Goal: Task Accomplishment & Management: Manage account settings

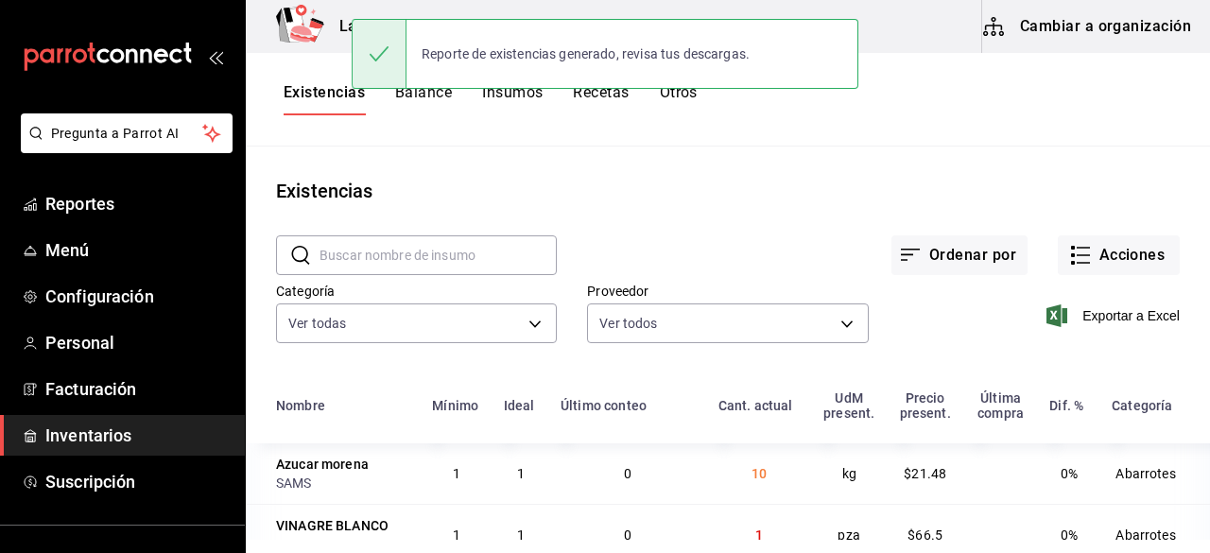
click at [675, 209] on div "Ordenar por Acciones" at bounding box center [868, 240] width 623 height 70
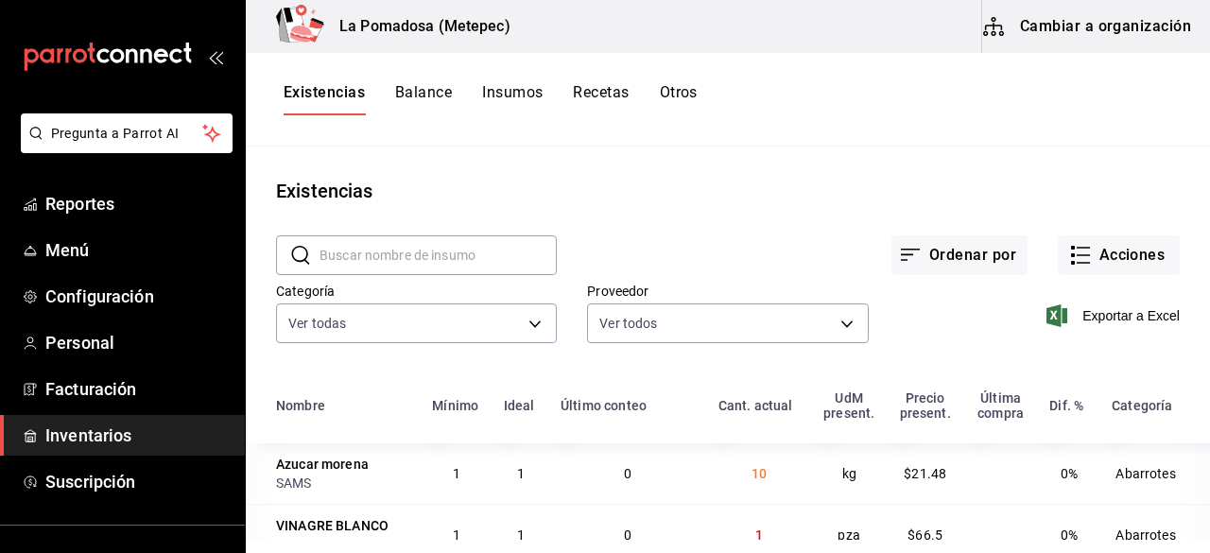
click at [104, 431] on span "Inventarios" at bounding box center [137, 436] width 184 height 26
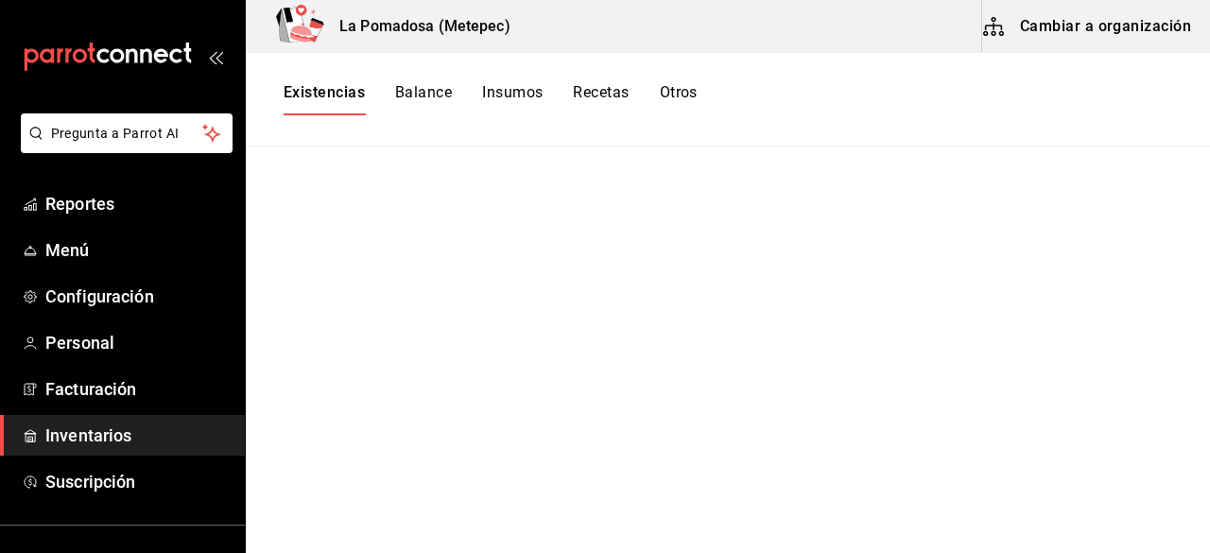
click at [102, 430] on span "Inventarios" at bounding box center [137, 436] width 184 height 26
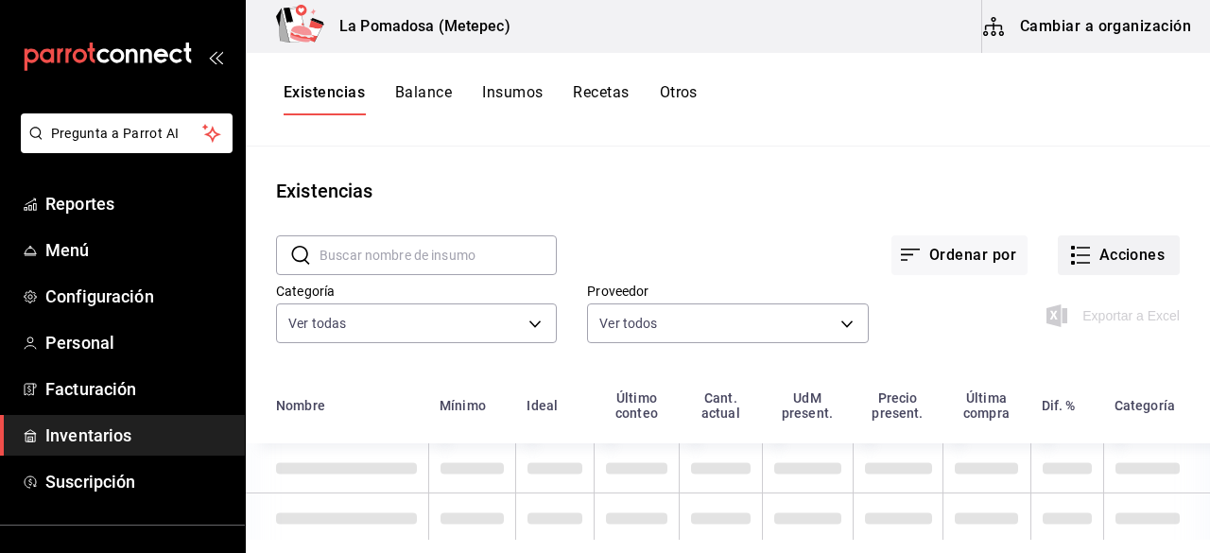
click at [1089, 258] on button "Acciones" at bounding box center [1119, 255] width 122 height 40
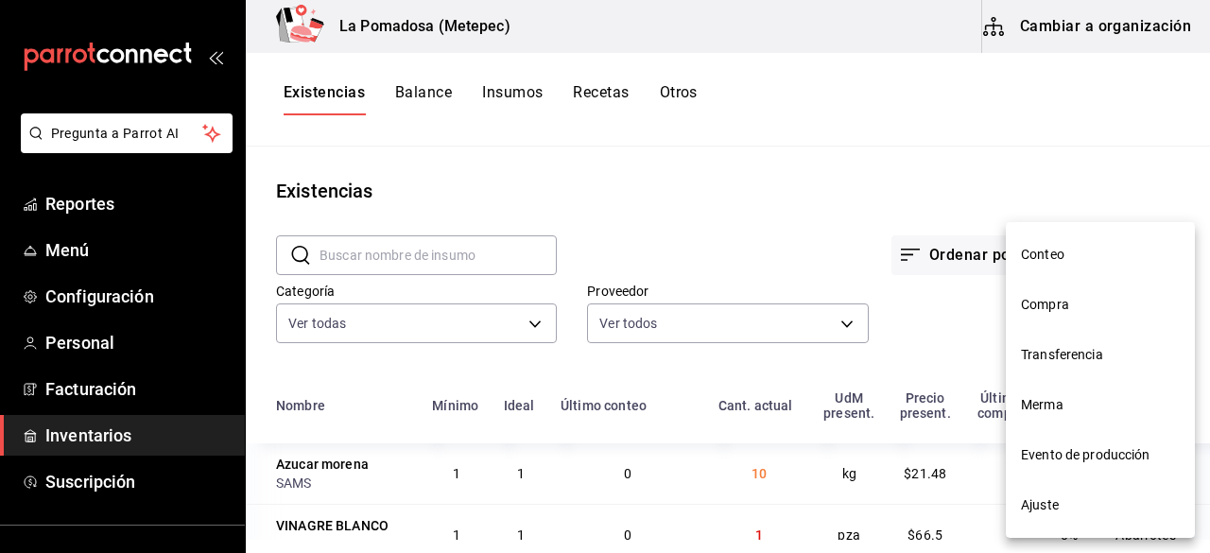
click at [1042, 502] on span "Ajuste" at bounding box center [1100, 506] width 159 height 20
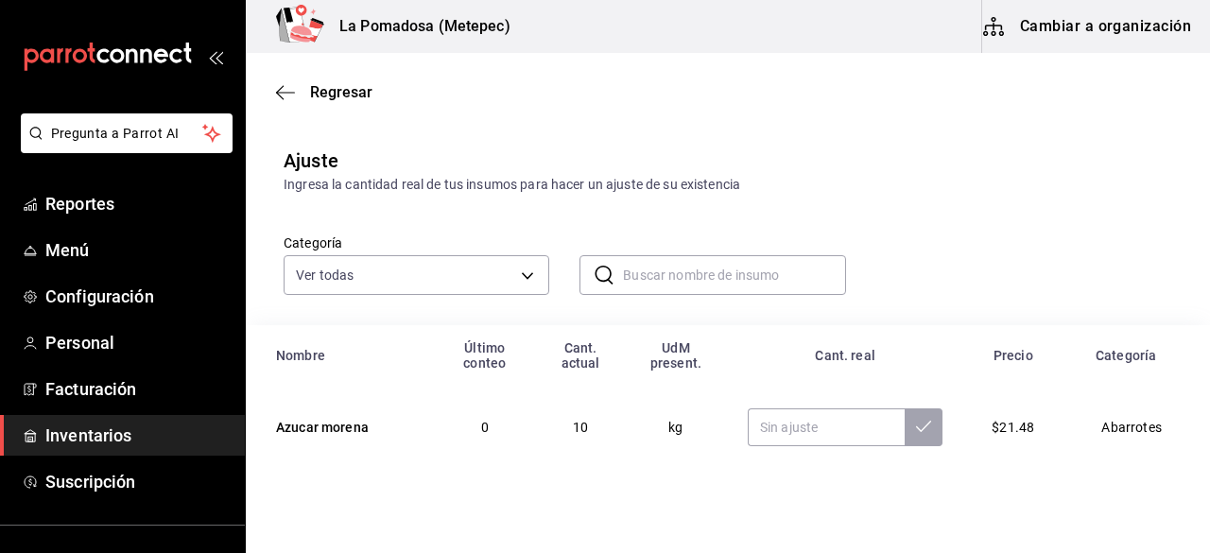
paste input "Agua Ciel 355 Ml"
click at [704, 286] on input "text" at bounding box center [734, 275] width 222 height 38
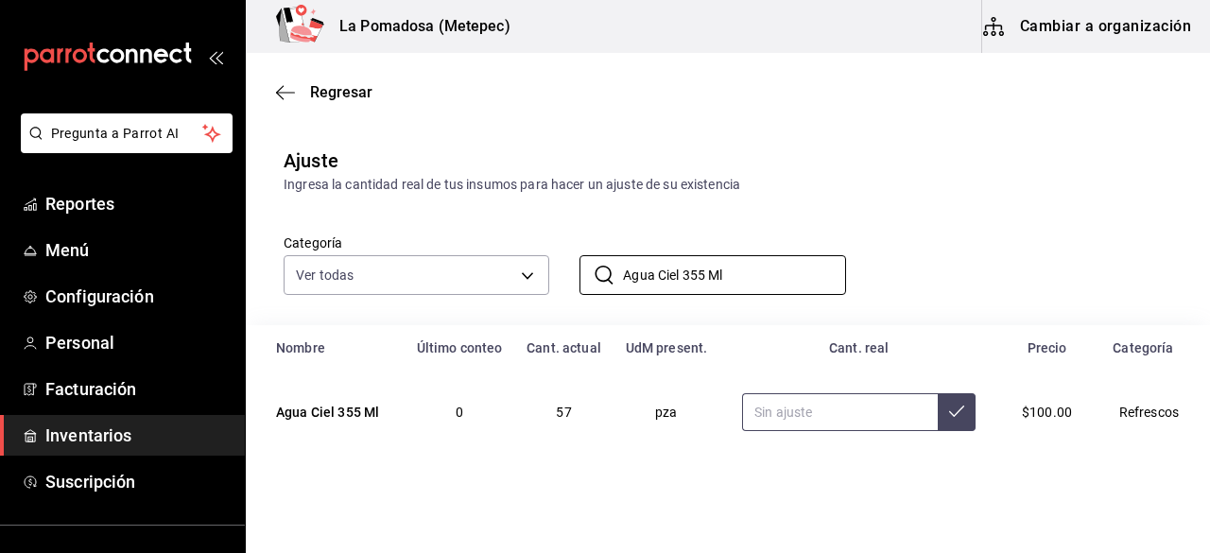
type input "Agua Ciel 355 Ml"
click at [810, 415] on input "text" at bounding box center [840, 412] width 196 height 38
type input "56.00"
click at [949, 414] on button at bounding box center [957, 412] width 38 height 38
drag, startPoint x: 754, startPoint y: 275, endPoint x: 560, endPoint y: 279, distance: 193.9
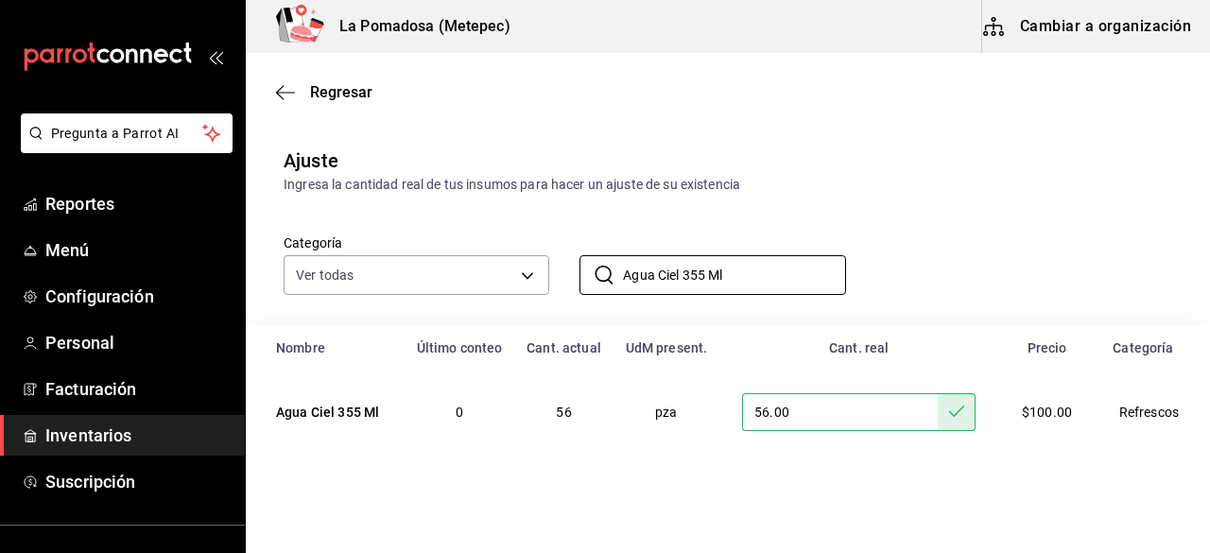
click at [560, 279] on div "​ Agua Ciel 355 Ml ​" at bounding box center [697, 260] width 296 height 70
paste input "Mineral [PERSON_NAME] 23"
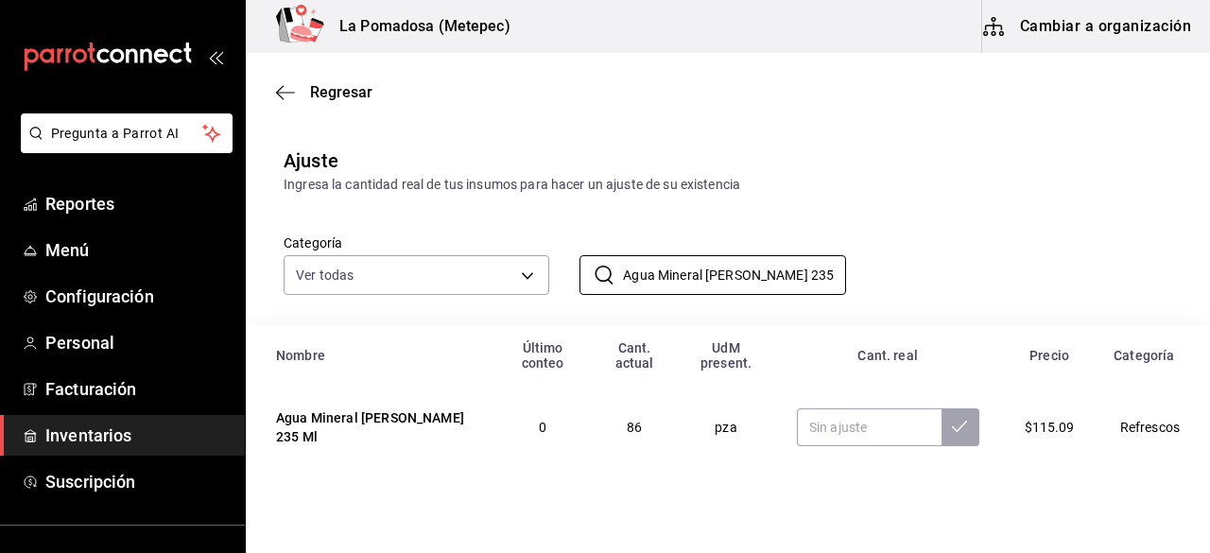
type input "Agua Mineral [PERSON_NAME] 235 Ml"
click at [851, 421] on input "text" at bounding box center [869, 428] width 145 height 38
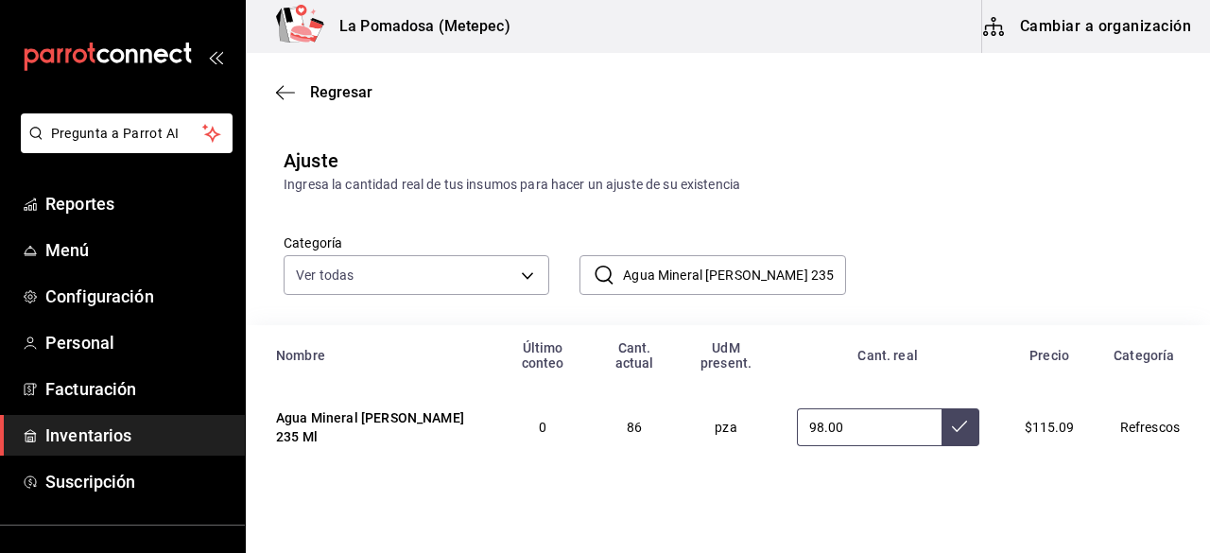
type input "98.00"
click at [955, 430] on button at bounding box center [961, 428] width 38 height 38
drag, startPoint x: 817, startPoint y: 270, endPoint x: 603, endPoint y: 273, distance: 213.8
click at [603, 273] on div "​ Agua Mineral [PERSON_NAME] 235 Ml ​" at bounding box center [713, 275] width 266 height 40
paste input "1.75 Lt"
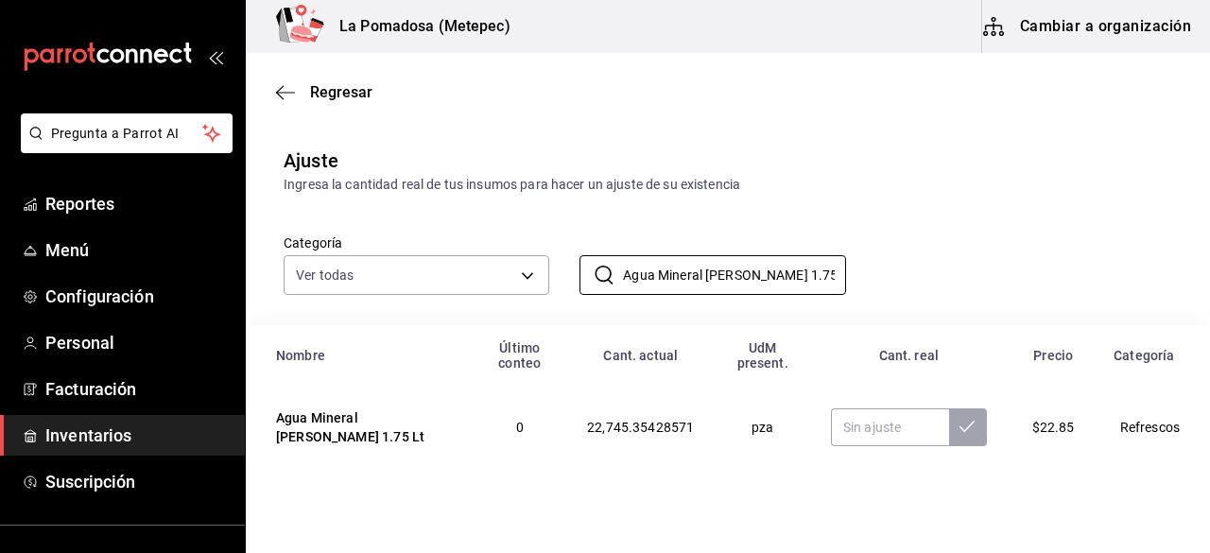
type input "Agua Mineral [PERSON_NAME] 1.75 Lt"
paste input "29750.00"
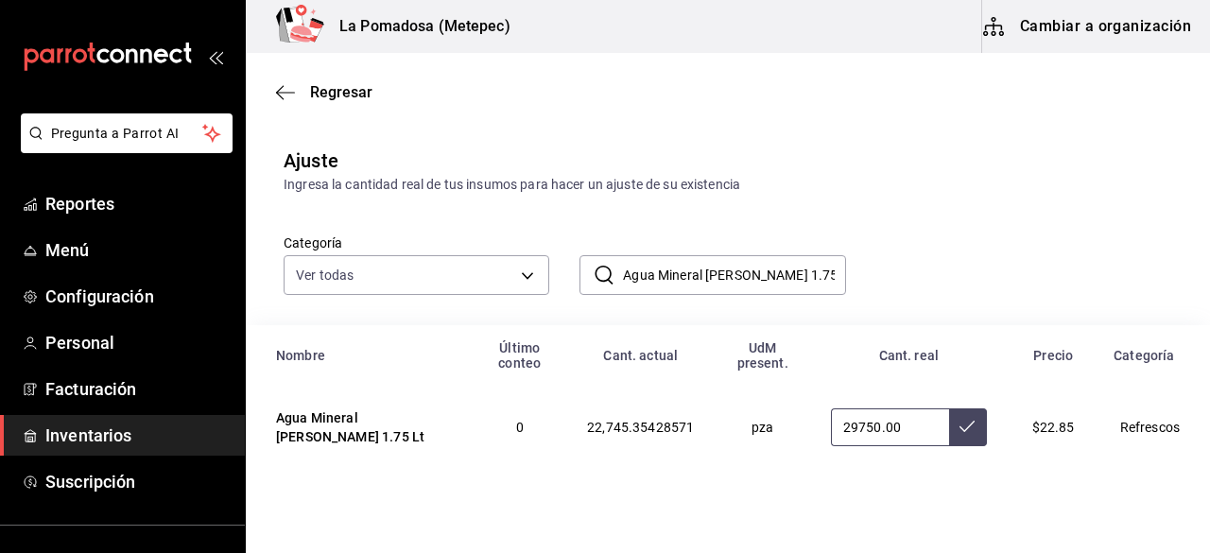
click at [864, 427] on input "29750.00" at bounding box center [890, 428] width 118 height 38
type input "29750.00"
click at [965, 428] on button at bounding box center [968, 428] width 38 height 38
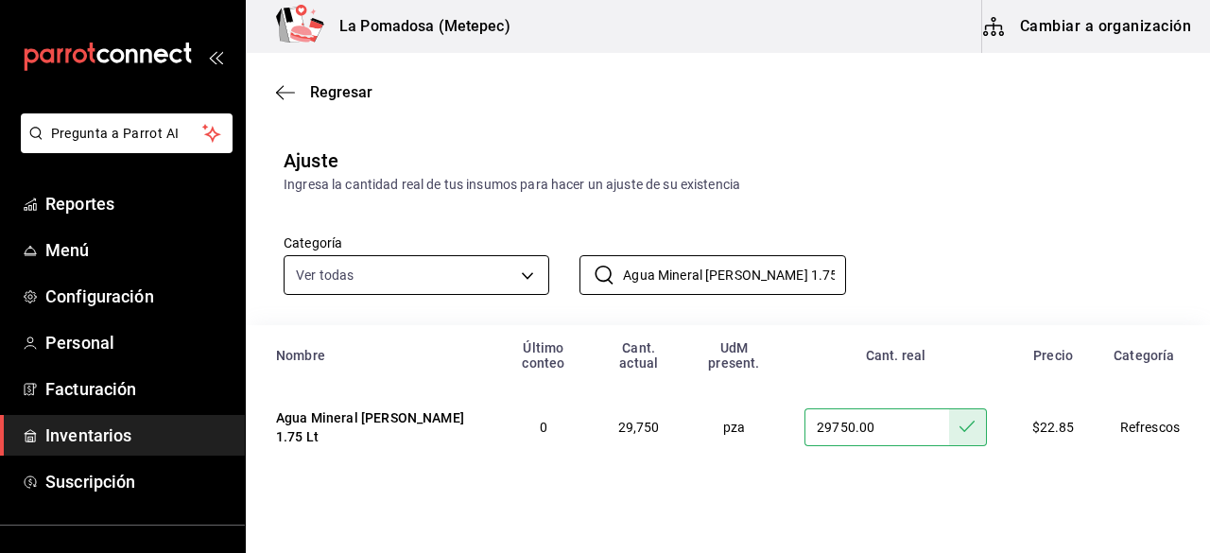
drag, startPoint x: 810, startPoint y: 289, endPoint x: 483, endPoint y: 267, distance: 327.1
click at [483, 267] on div "Categoría Ver todas da665286-eb96-4e6f-8fd7-76cd67ec58e2,3dc81d95-6959-408b-ab7…" at bounding box center [697, 245] width 889 height 100
paste input "mpolleta"
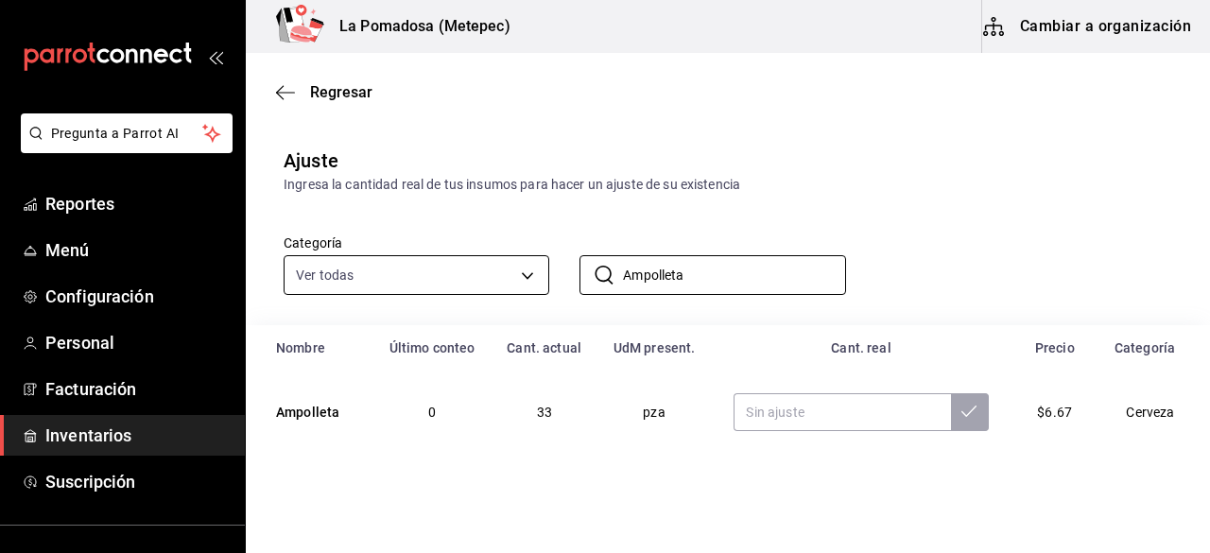
type input "Ampolleta"
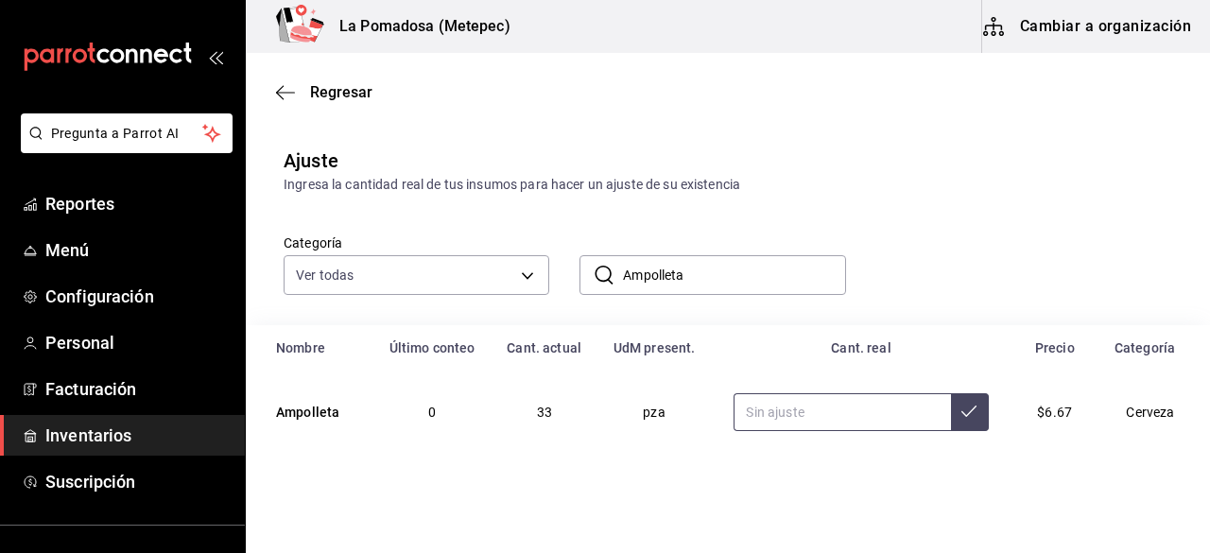
click at [809, 424] on input "text" at bounding box center [842, 412] width 217 height 38
type input "56.00"
drag, startPoint x: 974, startPoint y: 417, endPoint x: 948, endPoint y: 415, distance: 26.5
click at [948, 415] on td "56.00" at bounding box center [861, 412] width 300 height 83
click at [962, 415] on icon at bounding box center [969, 411] width 15 height 15
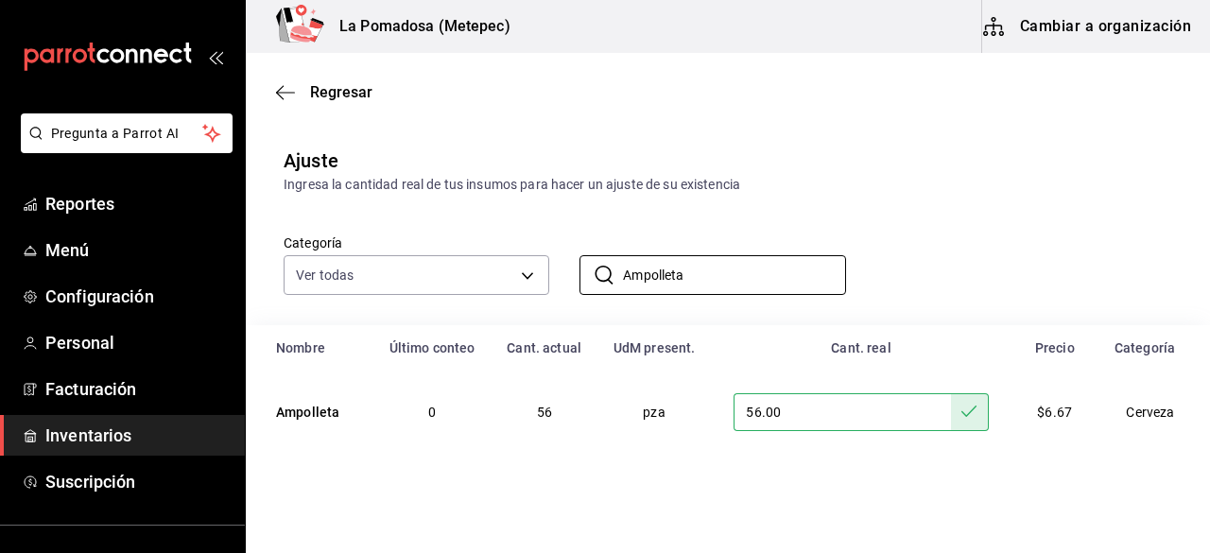
drag, startPoint x: 782, startPoint y: 288, endPoint x: 548, endPoint y: 271, distance: 235.2
click at [549, 271] on div "​ Ampolleta ​" at bounding box center [697, 260] width 296 height 70
paste input "Cerveza Artesanal 722 Blonde Ipa 355 Ml"
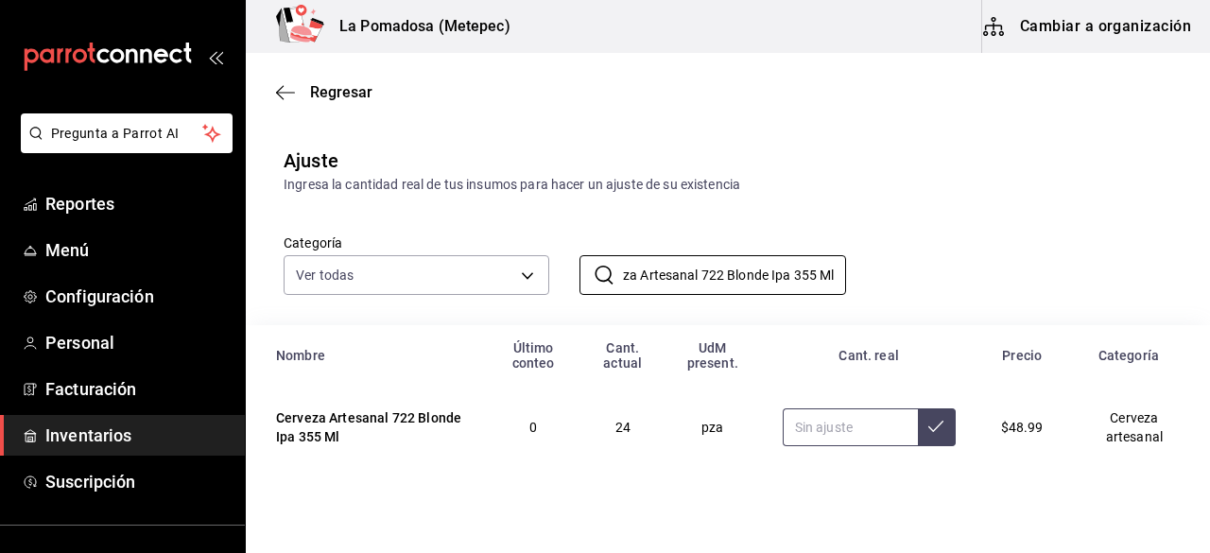
type input "Cerveza Artesanal 722 Blonde Ipa 355 Ml"
click at [843, 430] on input "text" at bounding box center [850, 428] width 135 height 38
type input "0.00"
click at [929, 425] on icon at bounding box center [936, 426] width 15 height 15
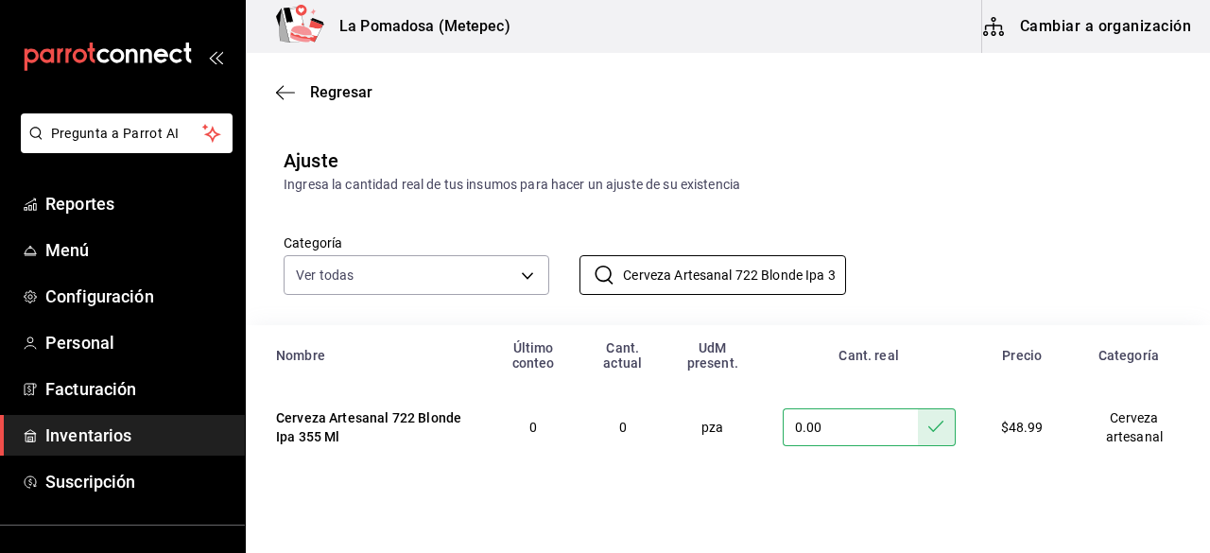
scroll to position [0, 40]
drag, startPoint x: 618, startPoint y: 281, endPoint x: 1023, endPoint y: 260, distance: 405.3
click at [1023, 260] on div "Categoría Ver todas da665286-eb96-4e6f-8fd7-76cd67ec58e2,3dc81d95-6959-408b-ab7…" at bounding box center [697, 245] width 889 height 100
paste input "Bohemia Clar"
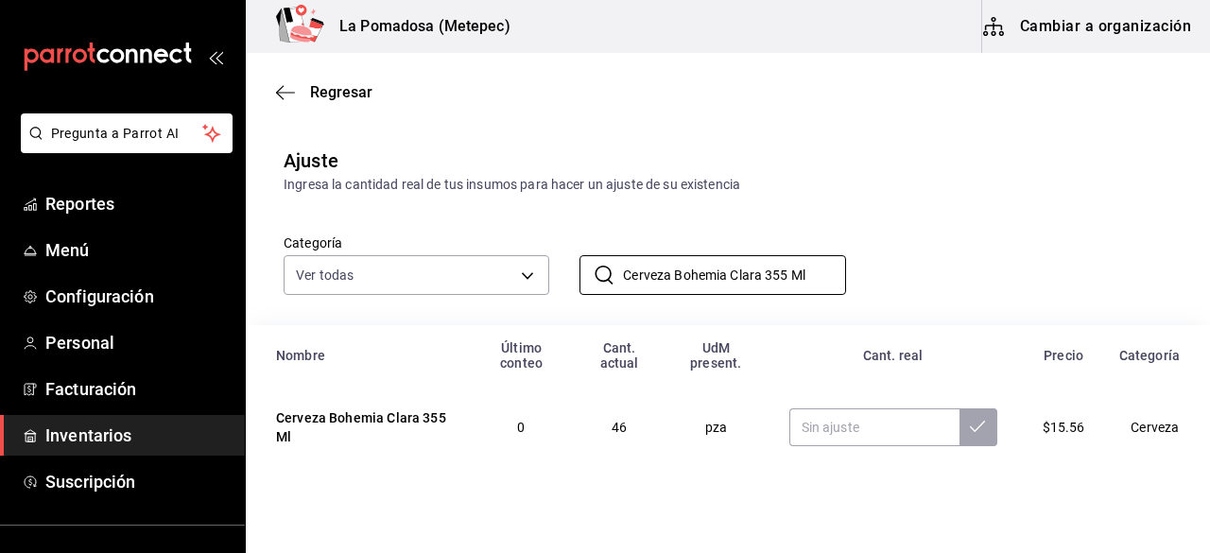
type input "Cerveza Bohemia Clara 355 Ml"
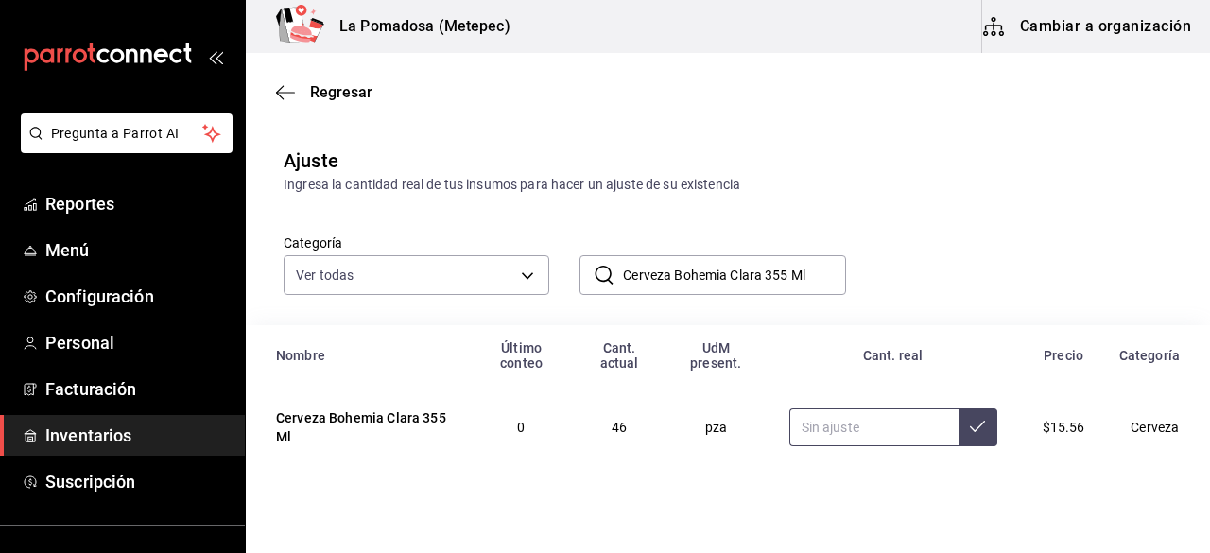
click at [827, 427] on input "text" at bounding box center [875, 428] width 170 height 38
type input "45.00"
click at [970, 434] on icon at bounding box center [977, 426] width 15 height 15
drag, startPoint x: 830, startPoint y: 275, endPoint x: 611, endPoint y: 273, distance: 219.4
click at [611, 273] on div "​ Cerveza Bohemia [PERSON_NAME] 355 Ml ​" at bounding box center [713, 275] width 266 height 40
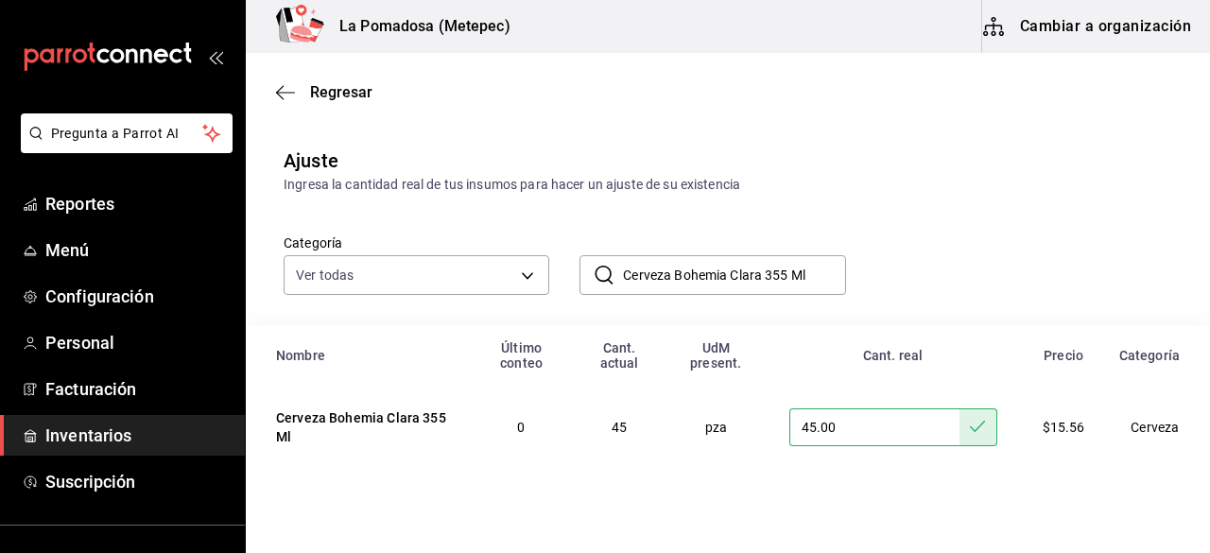
paste input "IPA BP"
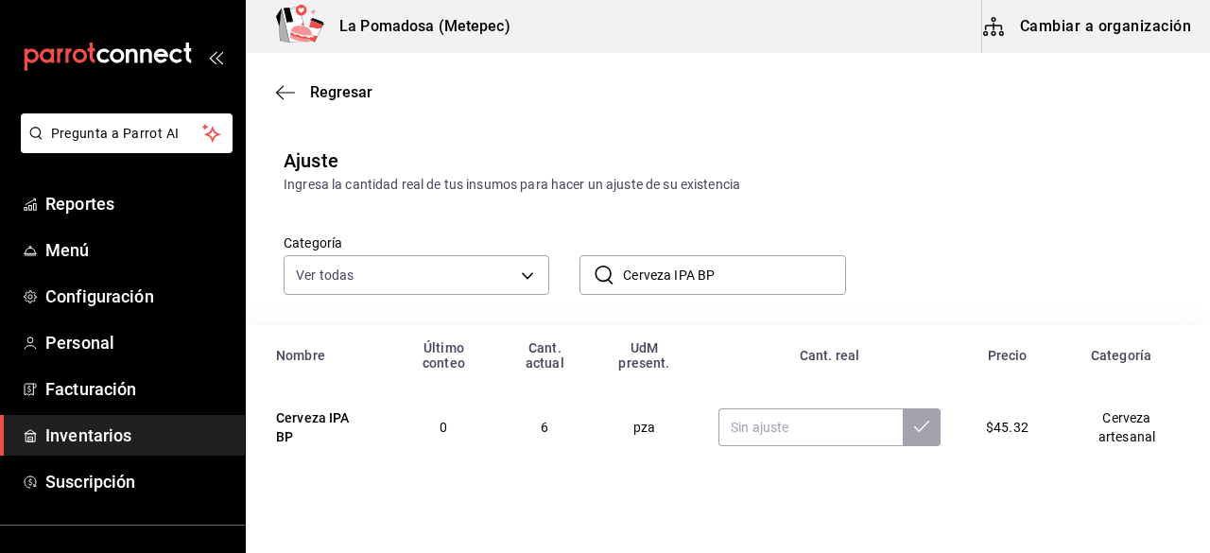
type input "Cerveza IPA BP"
click at [767, 428] on input "text" at bounding box center [811, 428] width 184 height 38
type input "30.00"
click at [914, 430] on icon at bounding box center [921, 426] width 15 height 15
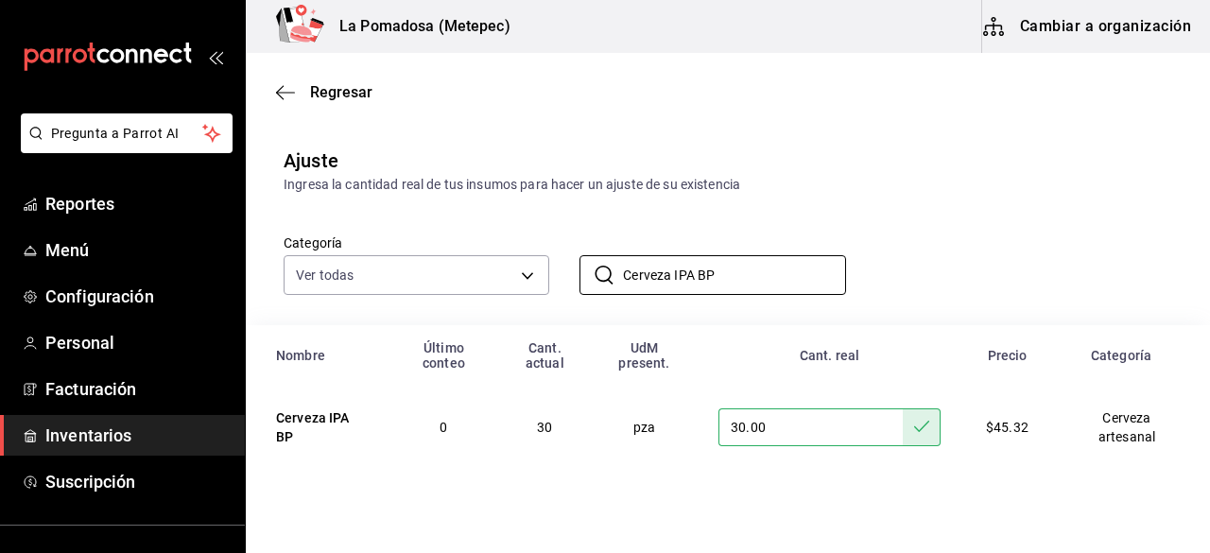
drag, startPoint x: 775, startPoint y: 270, endPoint x: 559, endPoint y: 275, distance: 216.6
click at [559, 275] on div "​ Cerveza IPA BP ​" at bounding box center [697, 260] width 296 height 70
paste input "Refresco Coca Cola 235 Ml"
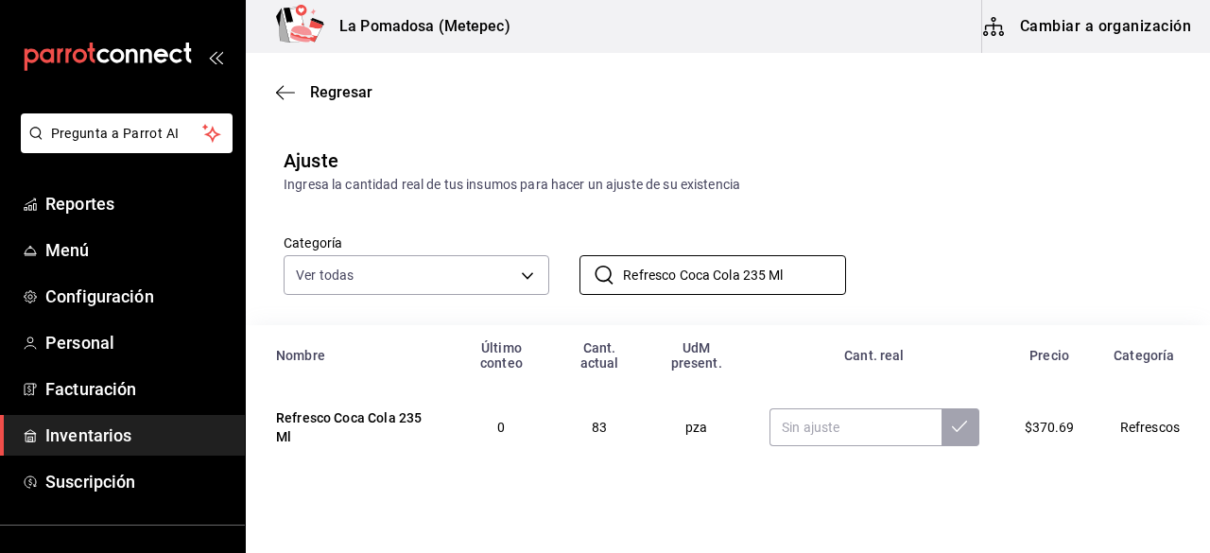
type input "Refresco Coca Cola 235 Ml"
click at [842, 436] on input "text" at bounding box center [855, 428] width 171 height 38
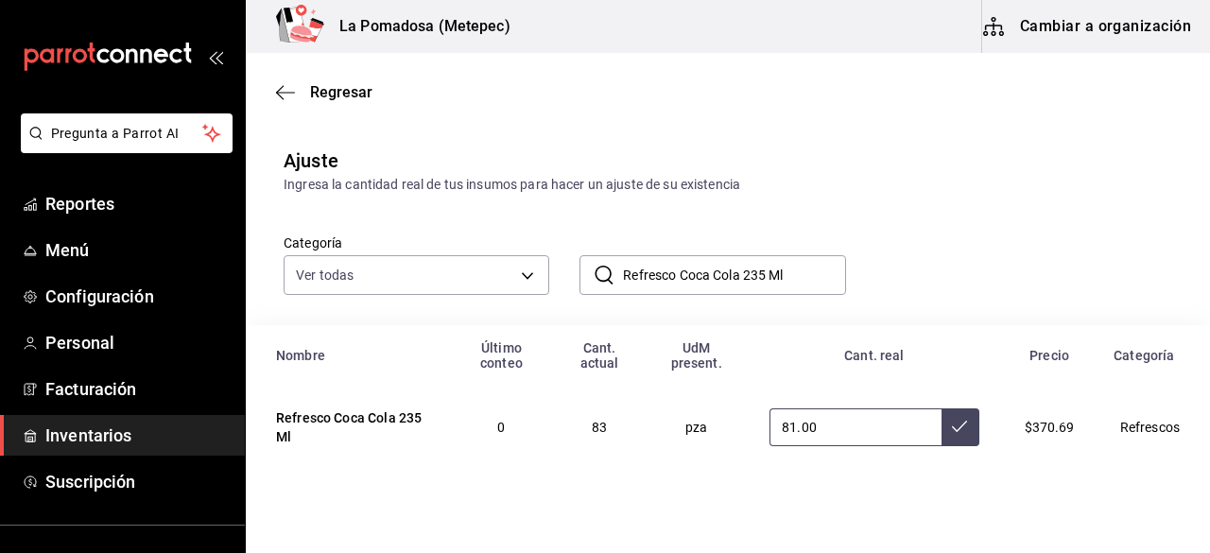
type input "81.00"
click at [952, 425] on icon at bounding box center [959, 426] width 15 height 11
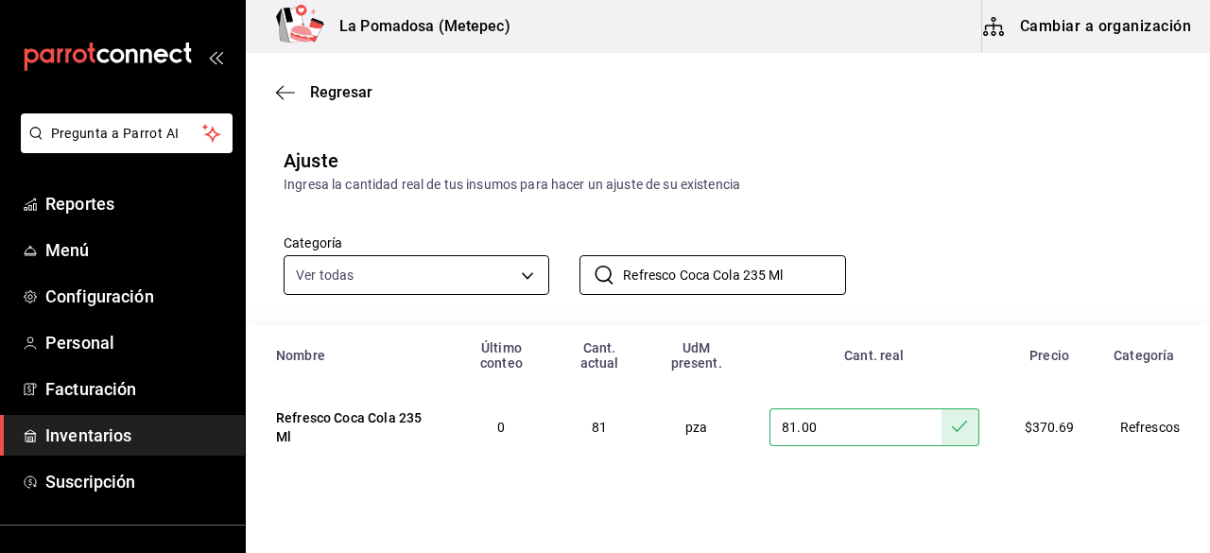
drag, startPoint x: 800, startPoint y: 279, endPoint x: 535, endPoint y: 270, distance: 265.0
click at [535, 270] on div "Categoría Ver todas da665286-eb96-4e6f-8fd7-76cd67ec58e2,3dc81d95-6959-408b-ab7…" at bounding box center [697, 245] width 889 height 100
paste input "35"
type input "Refresco Coca Cola 355 Ml"
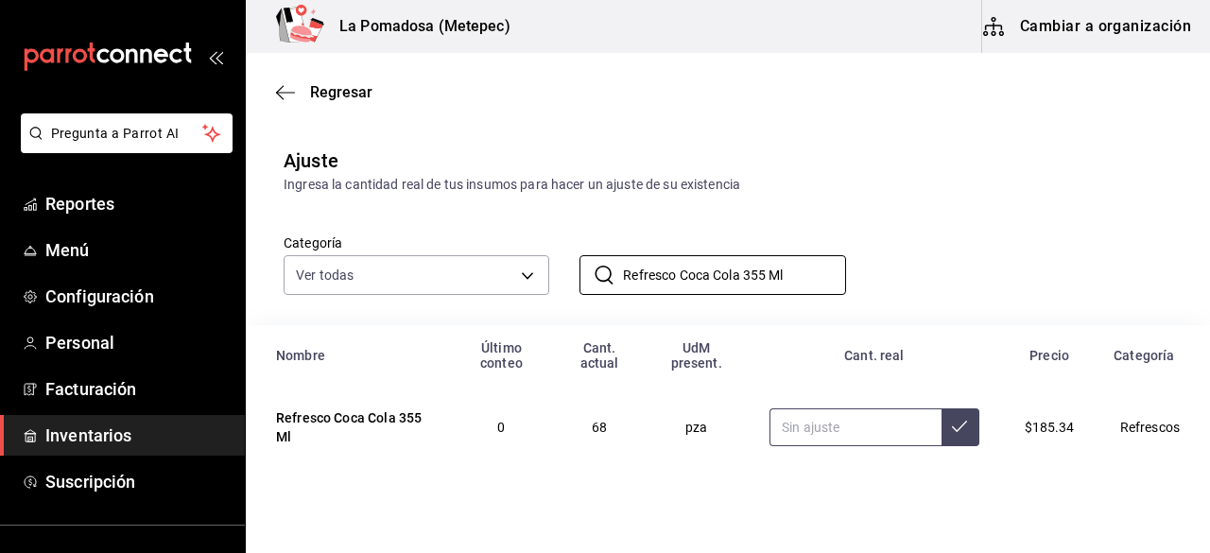
click at [857, 413] on input "text" at bounding box center [855, 428] width 171 height 38
type input "66.00"
click at [959, 427] on button at bounding box center [961, 428] width 38 height 38
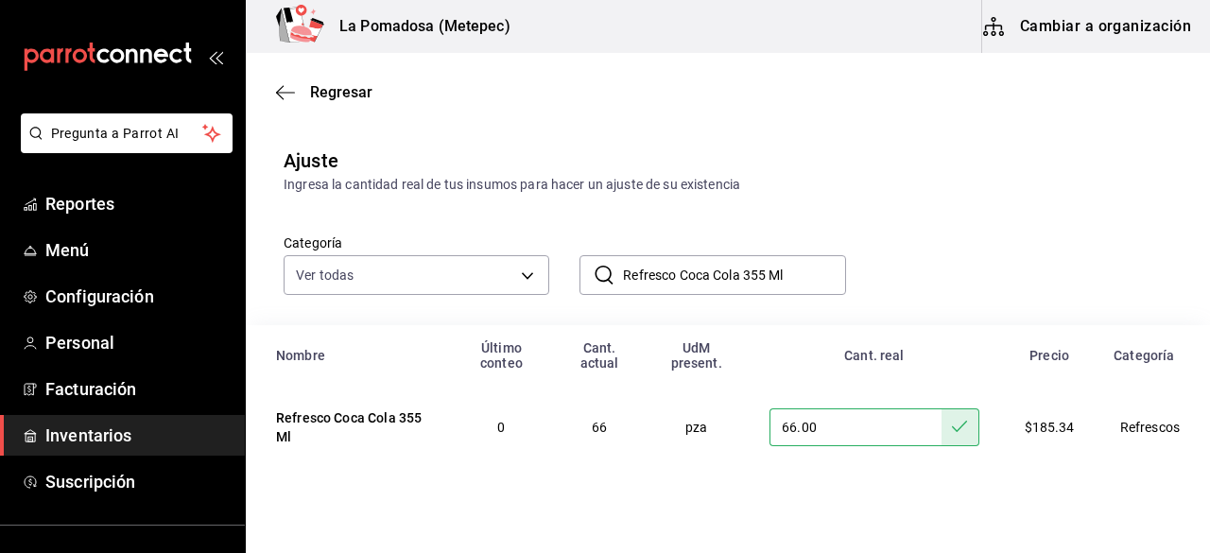
drag, startPoint x: 828, startPoint y: 284, endPoint x: 583, endPoint y: 287, distance: 245.9
click at [583, 287] on div "​ Refresco Coca Cola 355 Ml ​" at bounding box center [713, 275] width 266 height 40
paste input "Zero 23"
type input "Refresco Coca Zero 235 Ml"
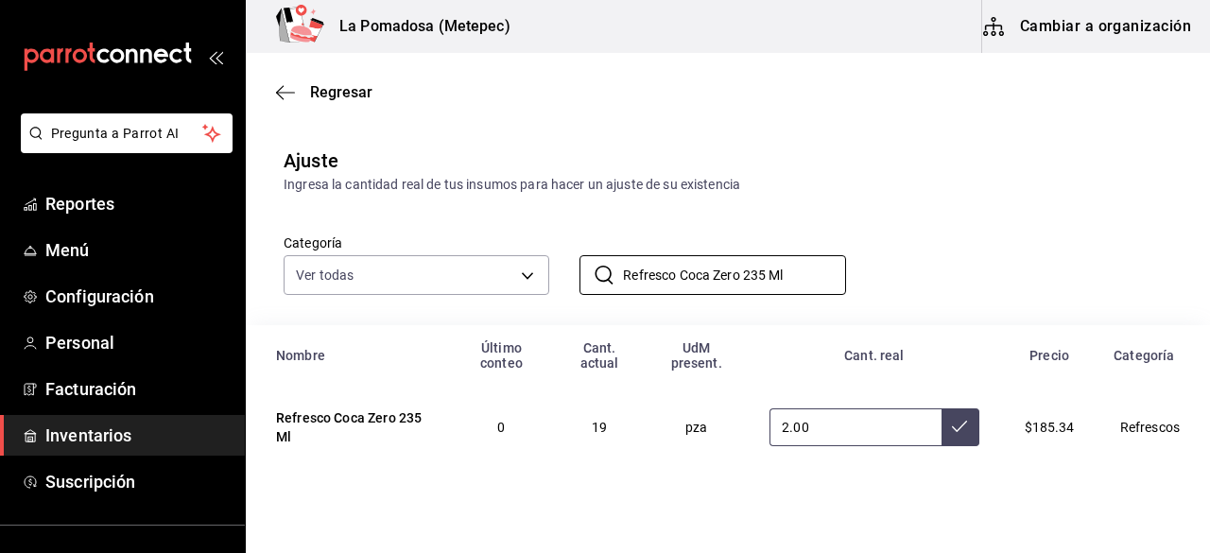
click at [815, 427] on input "2.00" at bounding box center [855, 428] width 171 height 38
type input "21.00"
click at [957, 437] on button at bounding box center [961, 428] width 38 height 38
drag, startPoint x: 799, startPoint y: 279, endPoint x: 568, endPoint y: 286, distance: 230.8
click at [568, 286] on div "​ Refresco Coca Zero 235 Ml ​" at bounding box center [697, 260] width 296 height 70
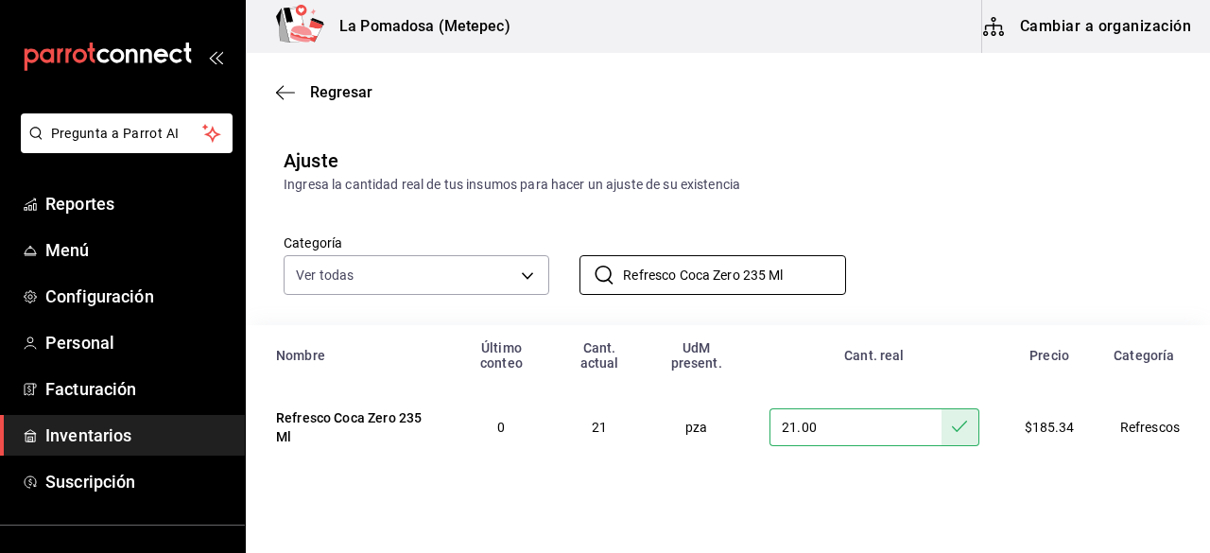
paste input "35"
type input "Refresco Coca Zero 355 Ml"
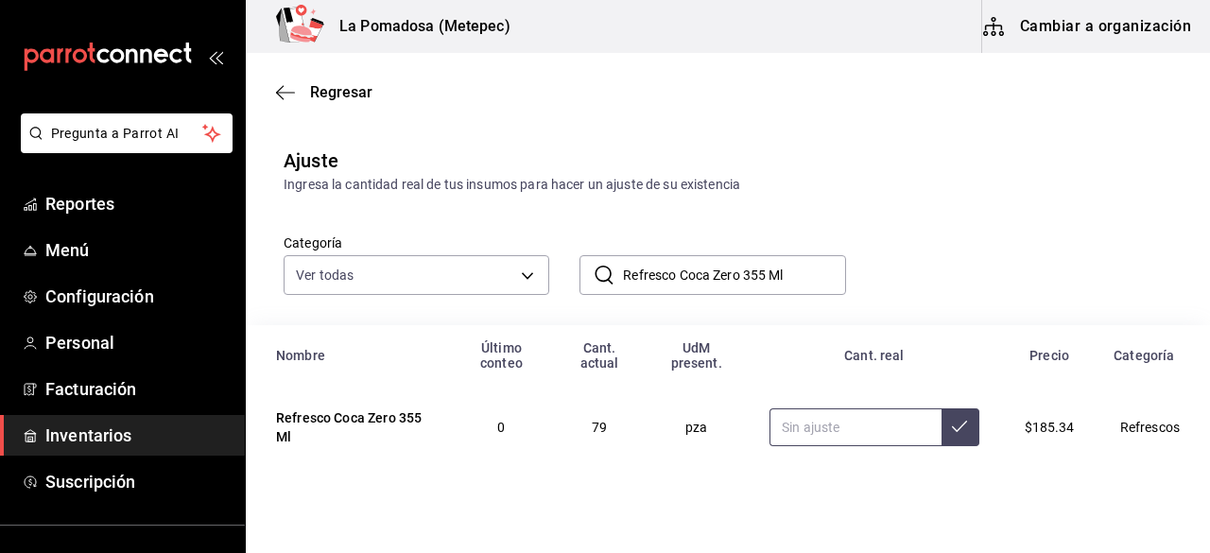
click at [807, 423] on input "text" at bounding box center [855, 428] width 171 height 38
type input "81.00"
click at [952, 431] on icon at bounding box center [959, 426] width 15 height 15
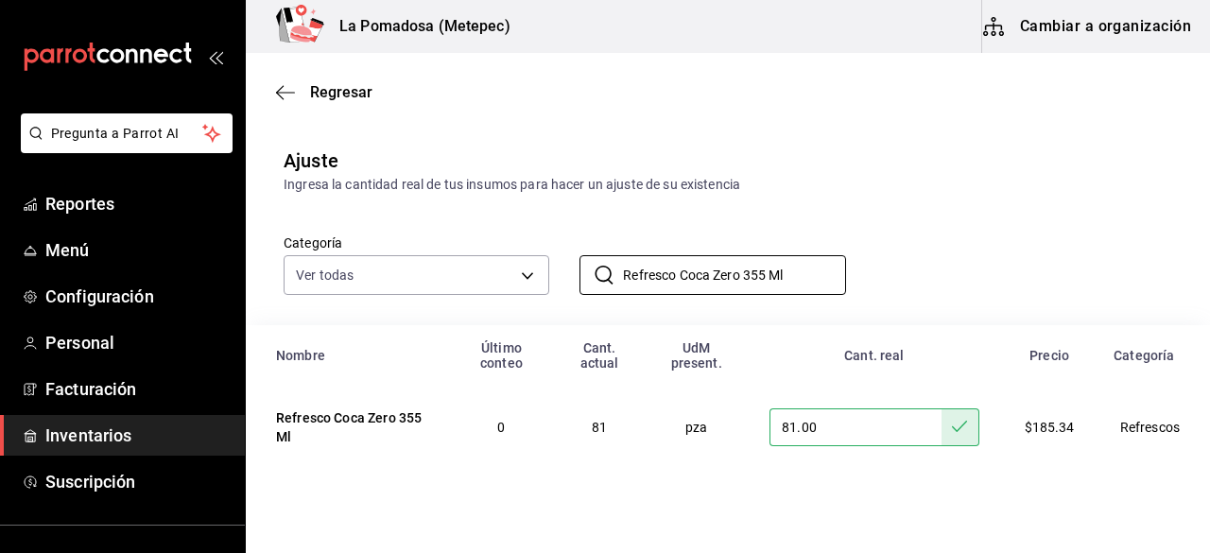
drag, startPoint x: 824, startPoint y: 272, endPoint x: 573, endPoint y: 287, distance: 251.1
click at [573, 287] on div "​ Refresco Coca Zero 355 Ml ​" at bounding box center [697, 260] width 296 height 70
paste input "Fresca"
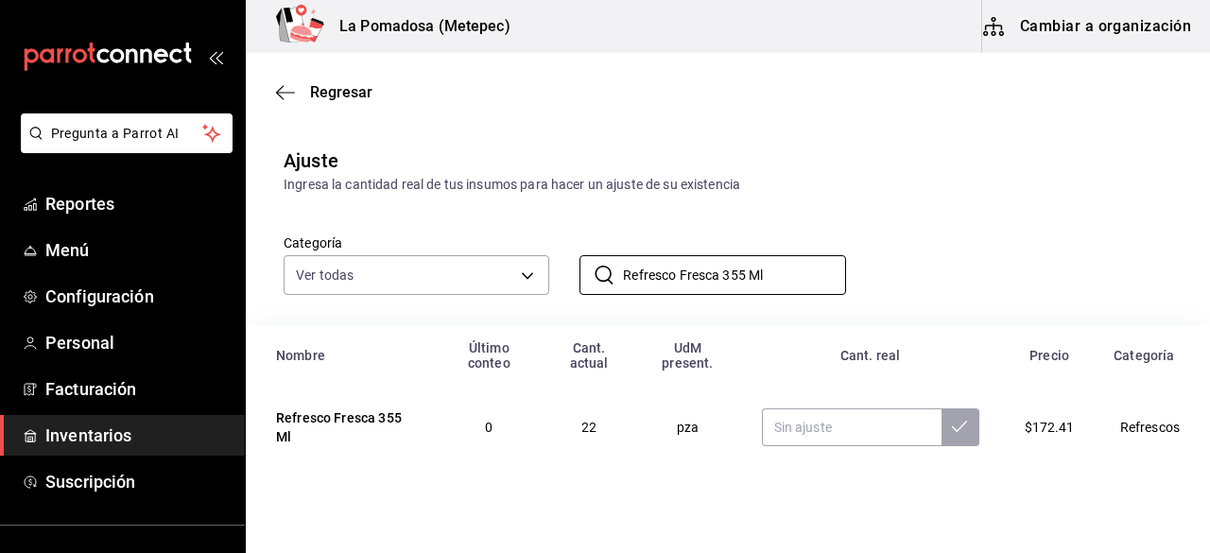
type input "Refresco Fresca 355 Ml"
click at [801, 421] on input "text" at bounding box center [852, 428] width 180 height 38
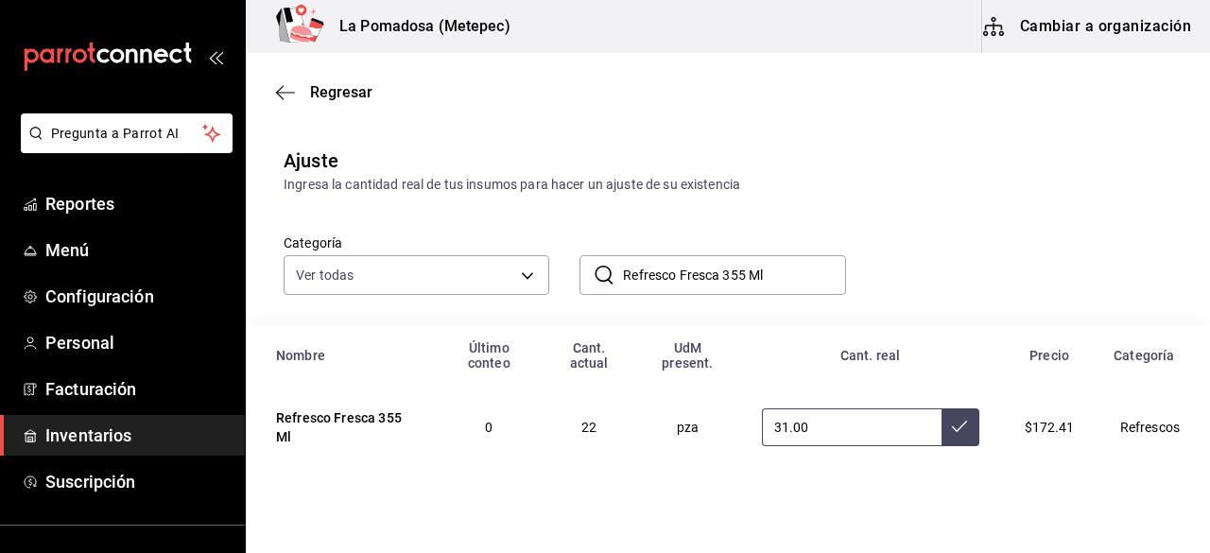
type input "31.00"
click at [943, 436] on button at bounding box center [961, 428] width 38 height 38
drag, startPoint x: 785, startPoint y: 275, endPoint x: 622, endPoint y: 277, distance: 162.7
click at [623, 277] on input "Refresco Fresca 355 Ml" at bounding box center [734, 275] width 222 height 38
type input "R"
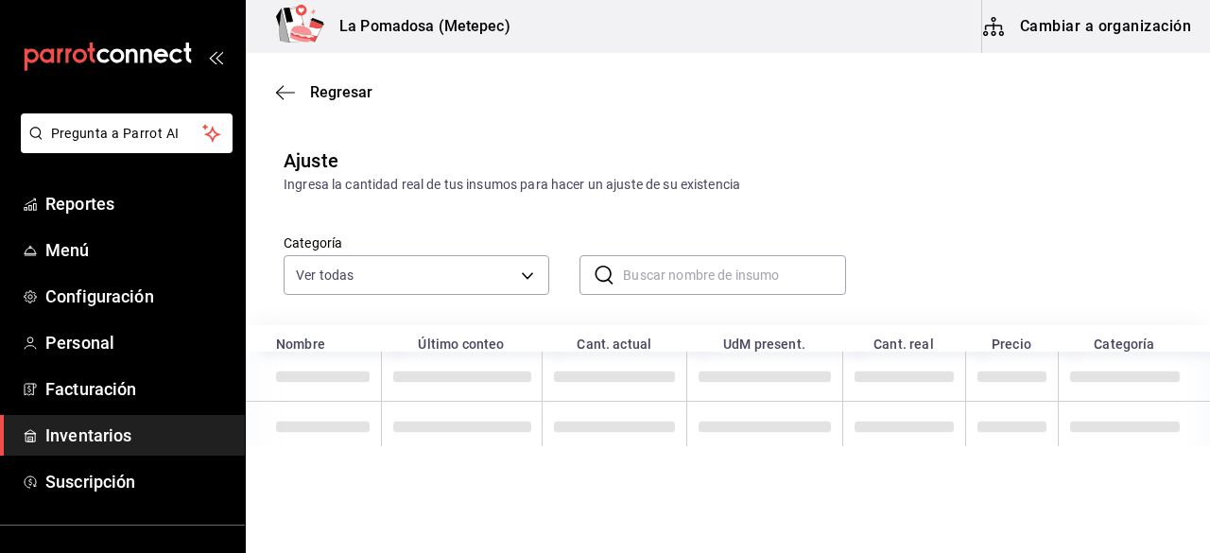
paste input "Refresco Sprite 355 Ml"
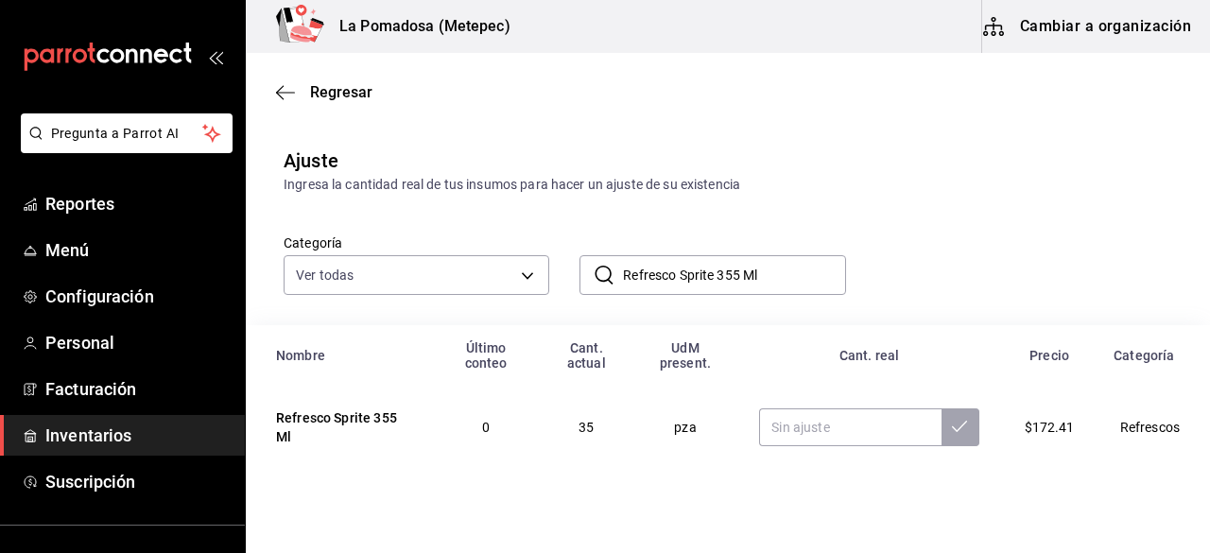
type input "Refresco Sprite 355 Ml"
click at [813, 428] on input "text" at bounding box center [850, 428] width 182 height 38
type input "40.00"
click at [952, 425] on icon at bounding box center [959, 426] width 15 height 15
drag, startPoint x: 782, startPoint y: 268, endPoint x: 590, endPoint y: 277, distance: 192.2
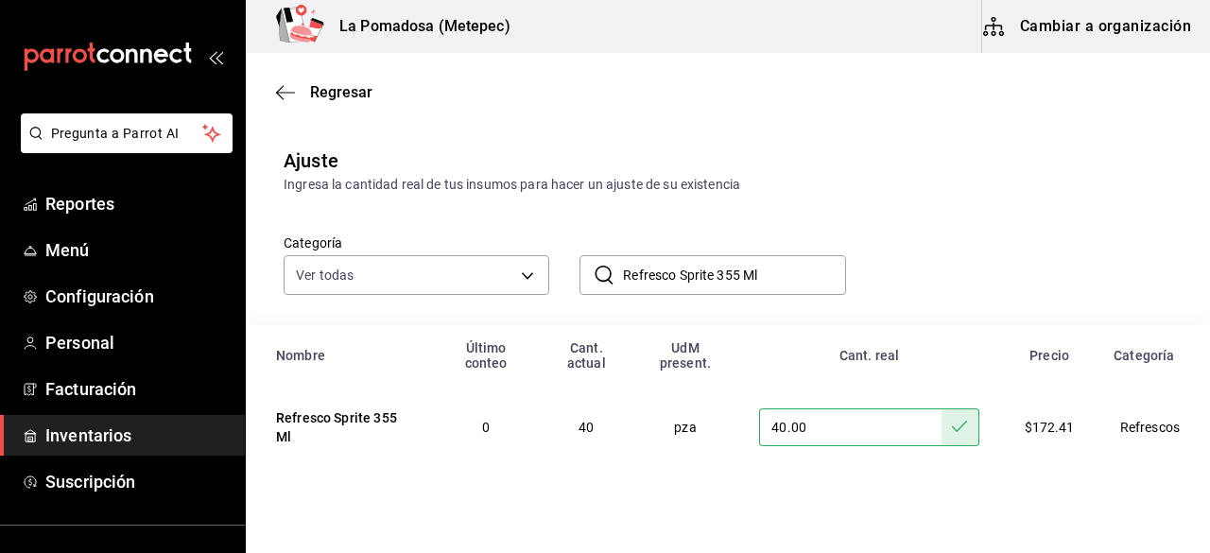
click at [590, 277] on div "​ Refresco Sprite 355 Ml ​" at bounding box center [713, 275] width 266 height 40
paste input "Schweppes Ginger Ale 1000"
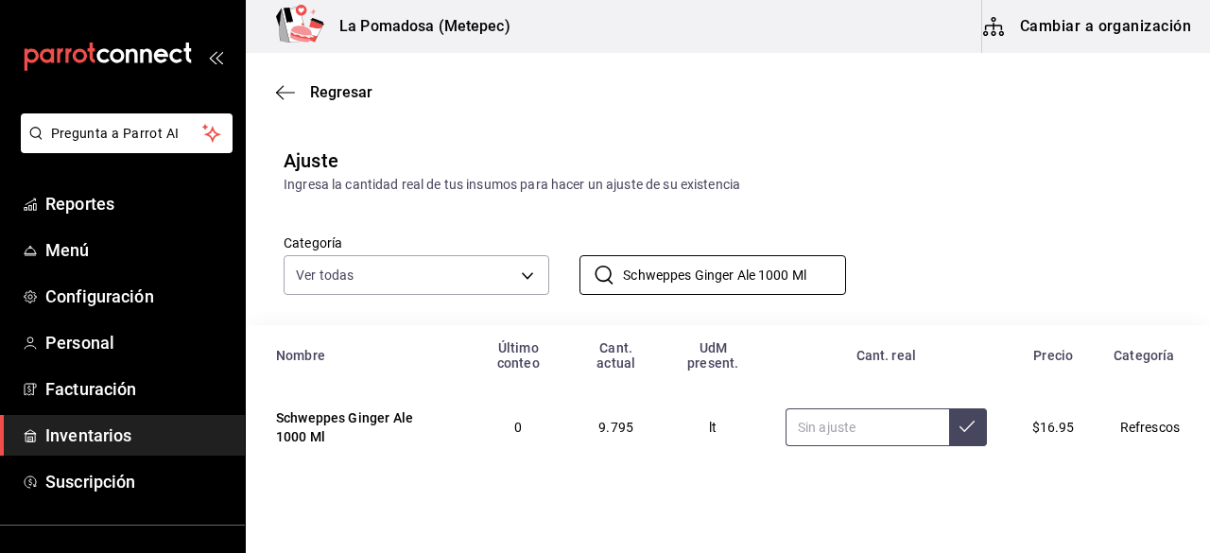
type input "Schweppes Ginger Ale 1000 Ml"
click at [838, 428] on input "text" at bounding box center [868, 428] width 164 height 38
type input "8.70"
click at [949, 423] on button at bounding box center [968, 428] width 38 height 38
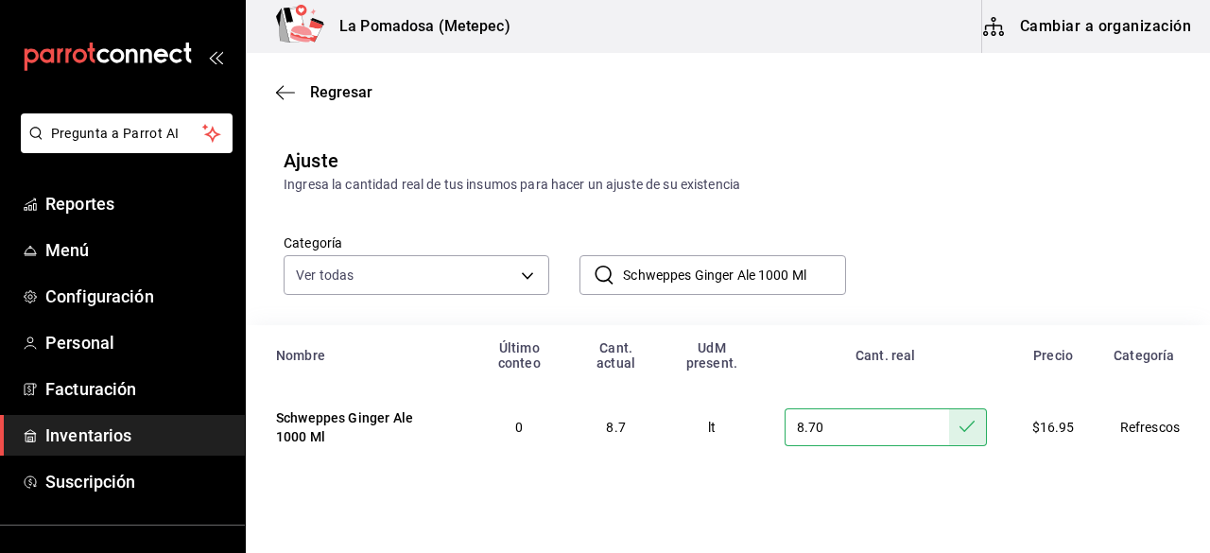
drag, startPoint x: 814, startPoint y: 270, endPoint x: 578, endPoint y: 275, distance: 236.5
click at [580, 275] on div "​ Schweppes Ginger Ale 1000 Ml ​" at bounding box center [713, 275] width 266 height 40
paste input "235"
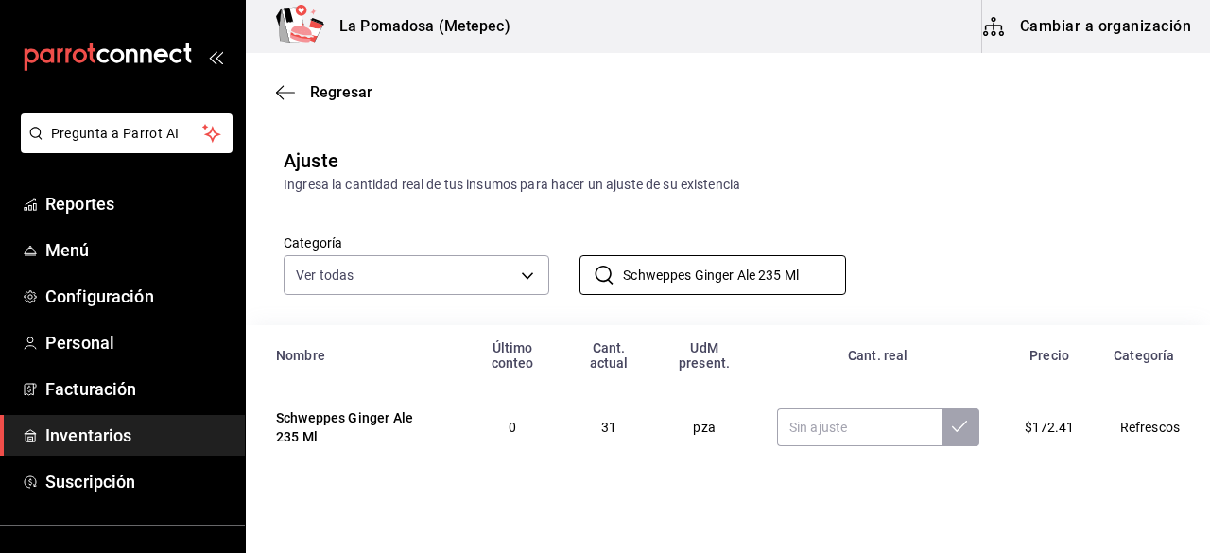
type input "Schweppes Ginger Ale 235 Ml"
click at [817, 420] on input "text" at bounding box center [859, 428] width 165 height 38
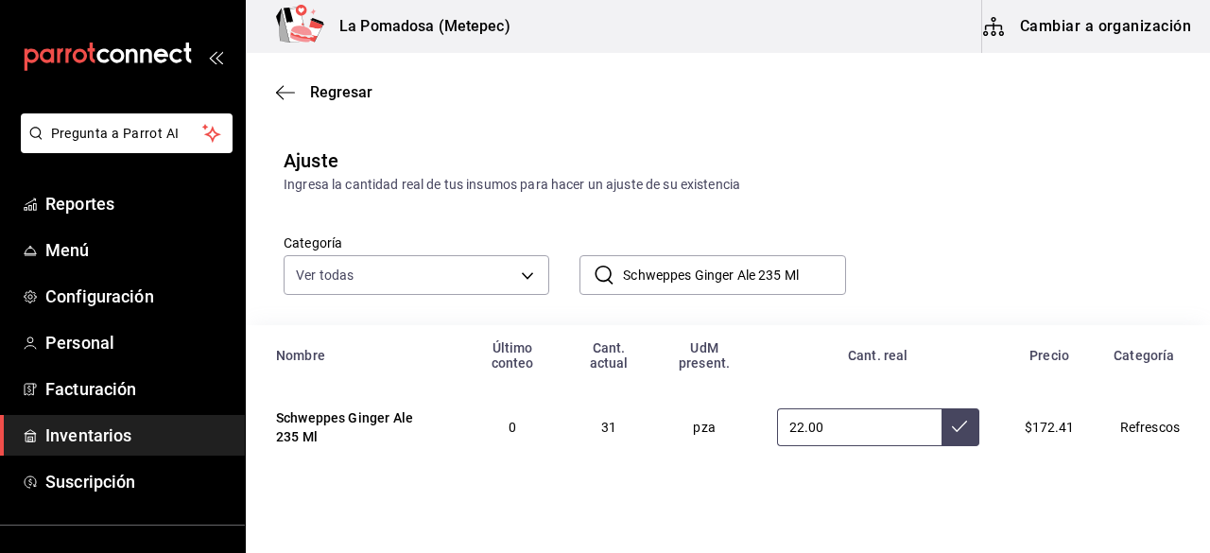
type input "22.00"
click at [952, 431] on icon at bounding box center [959, 426] width 15 height 15
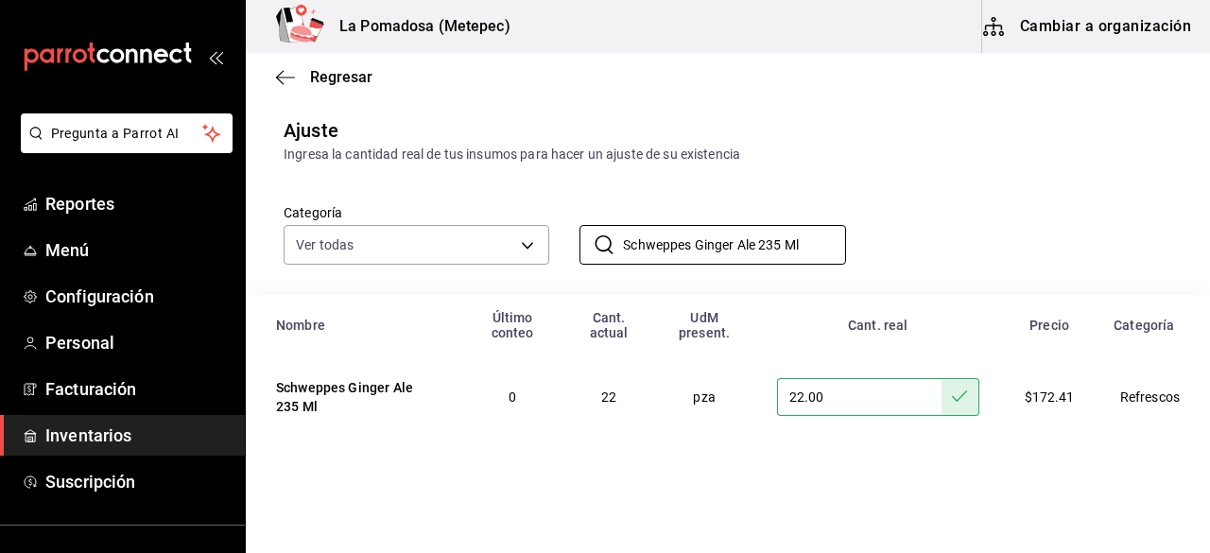
drag, startPoint x: 820, startPoint y: 242, endPoint x: 539, endPoint y: 273, distance: 282.6
click at [539, 273] on div "Categoría Ver todas da665286-eb96-4e6f-8fd7-76cd67ec58e2,3dc81d95-6959-408b-ab7…" at bounding box center [728, 230] width 965 height 131
paste input "[PERSON_NAME] blue"
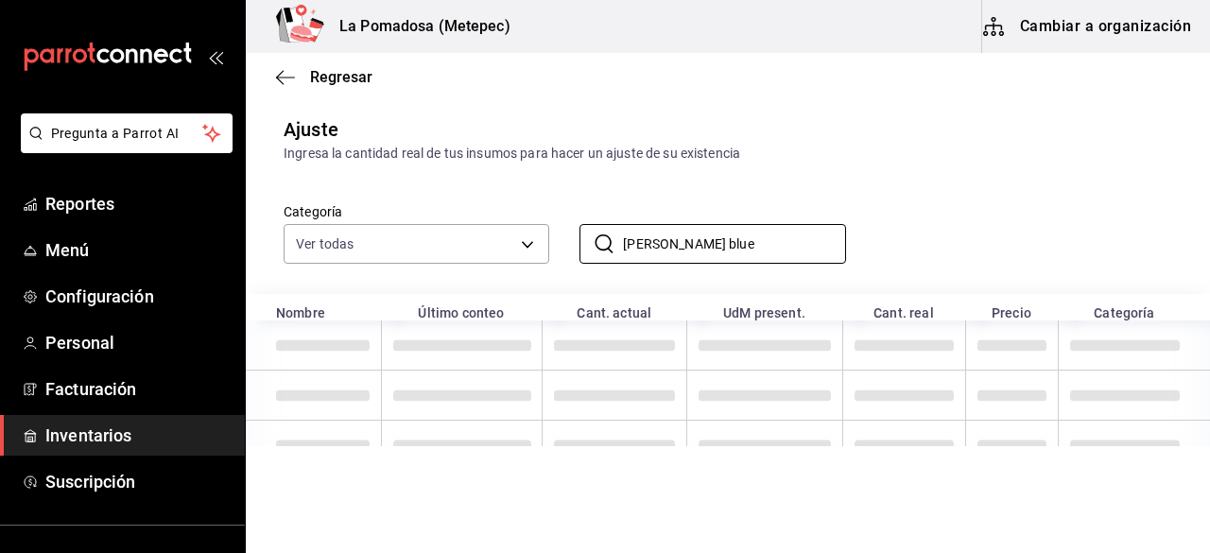
scroll to position [15, 0]
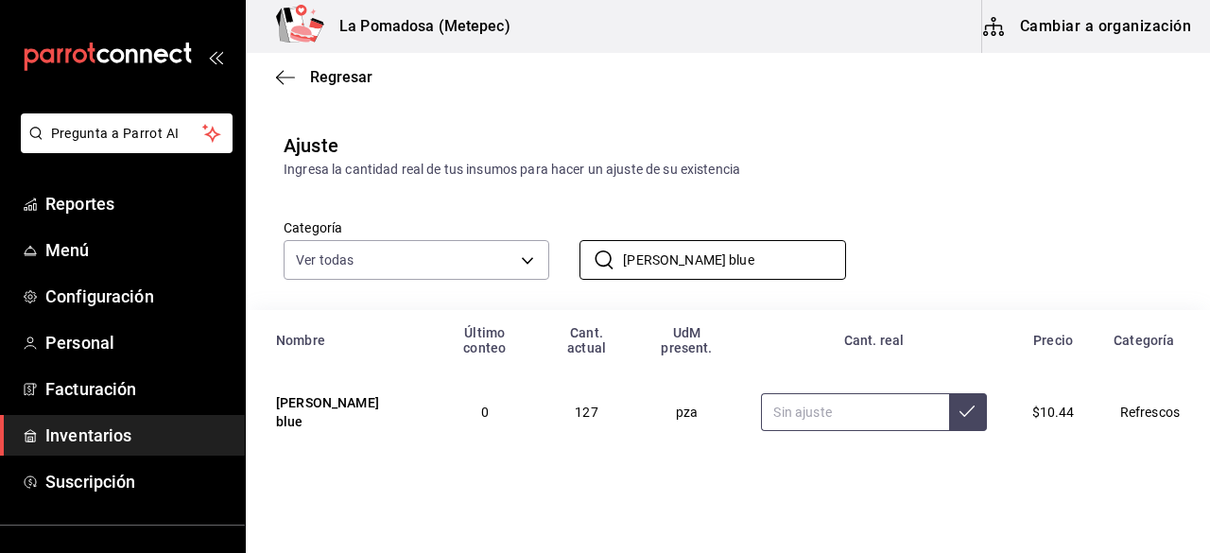
type input "[PERSON_NAME] blue"
click at [824, 400] on input "text" at bounding box center [854, 412] width 187 height 38
type input "122.00"
click at [955, 400] on button at bounding box center [968, 412] width 38 height 38
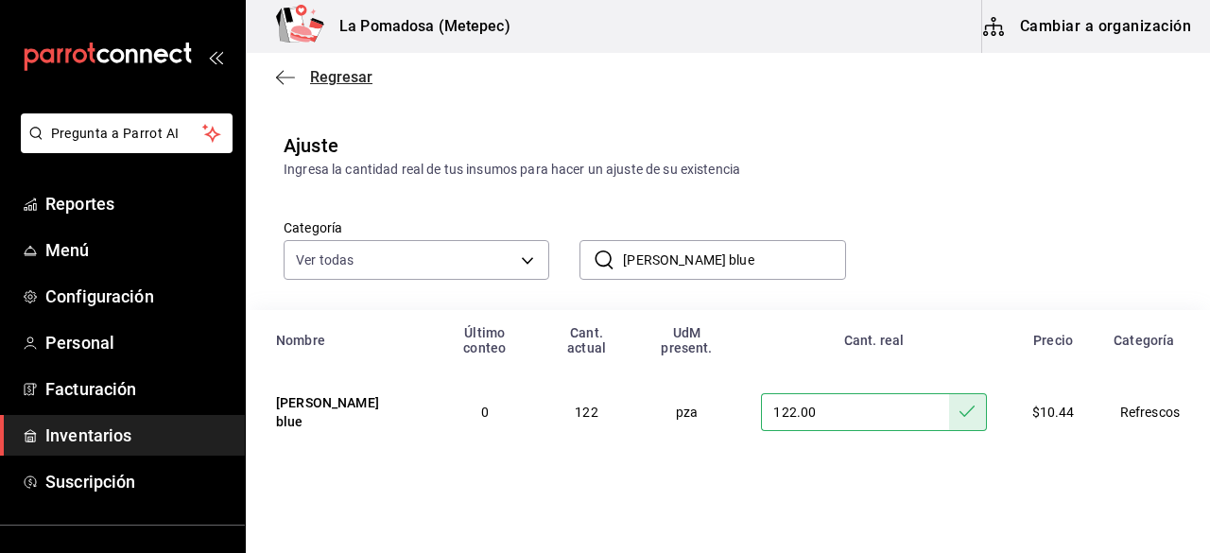
click at [342, 78] on span "Regresar" at bounding box center [341, 77] width 62 height 18
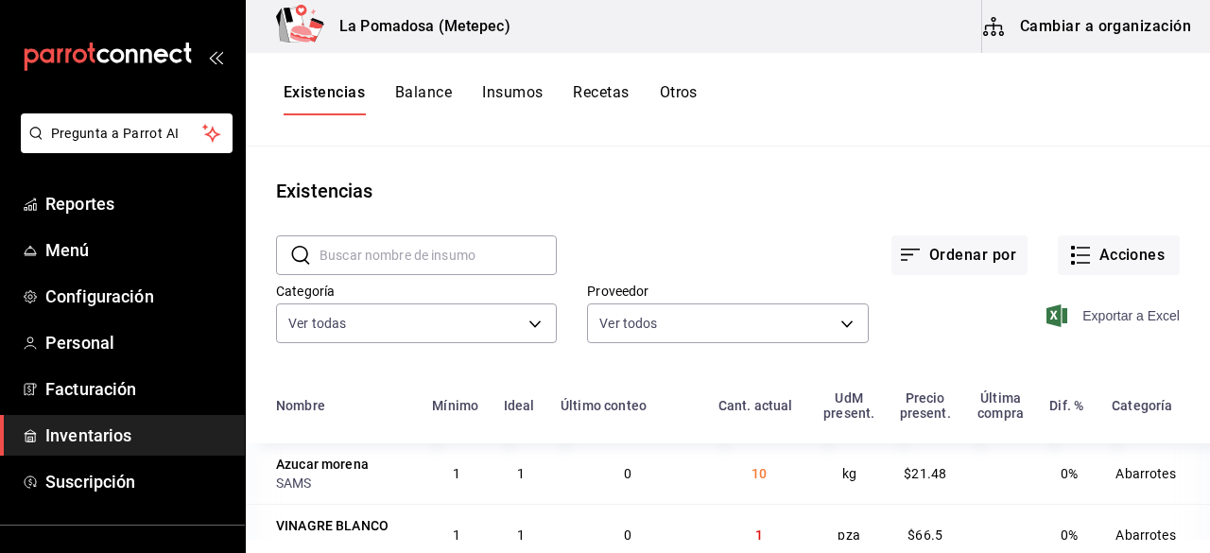
click at [1135, 317] on span "Exportar a Excel" at bounding box center [1116, 316] width 130 height 23
click at [1089, 269] on button "Acciones" at bounding box center [1119, 255] width 122 height 40
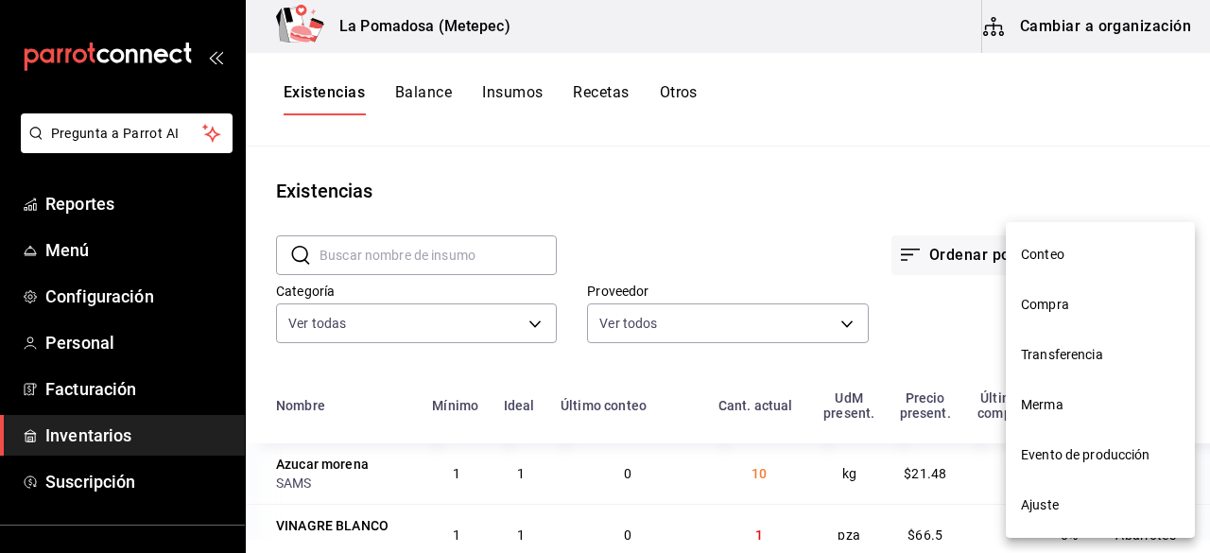
click at [669, 94] on div at bounding box center [605, 276] width 1210 height 553
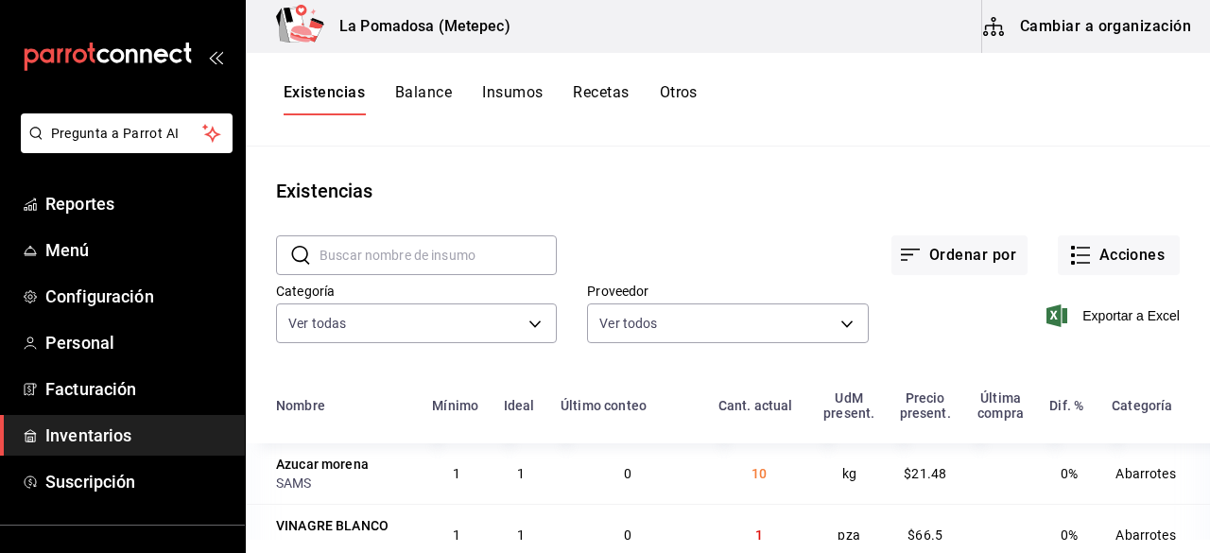
click at [692, 86] on button "Otros" at bounding box center [679, 99] width 38 height 32
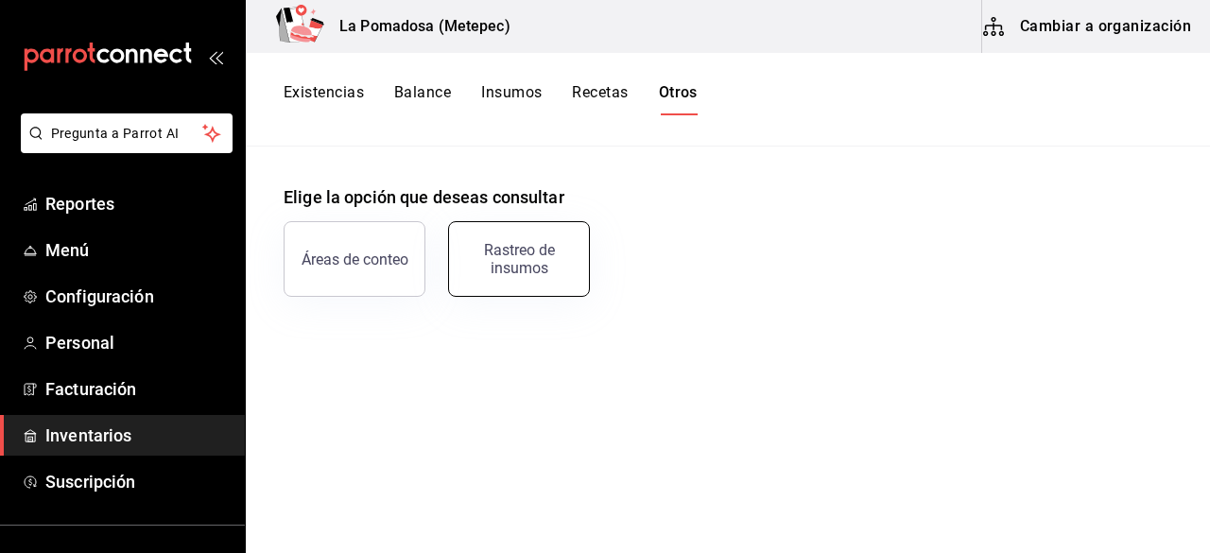
click at [518, 268] on div "Rastreo de insumos" at bounding box center [519, 259] width 117 height 36
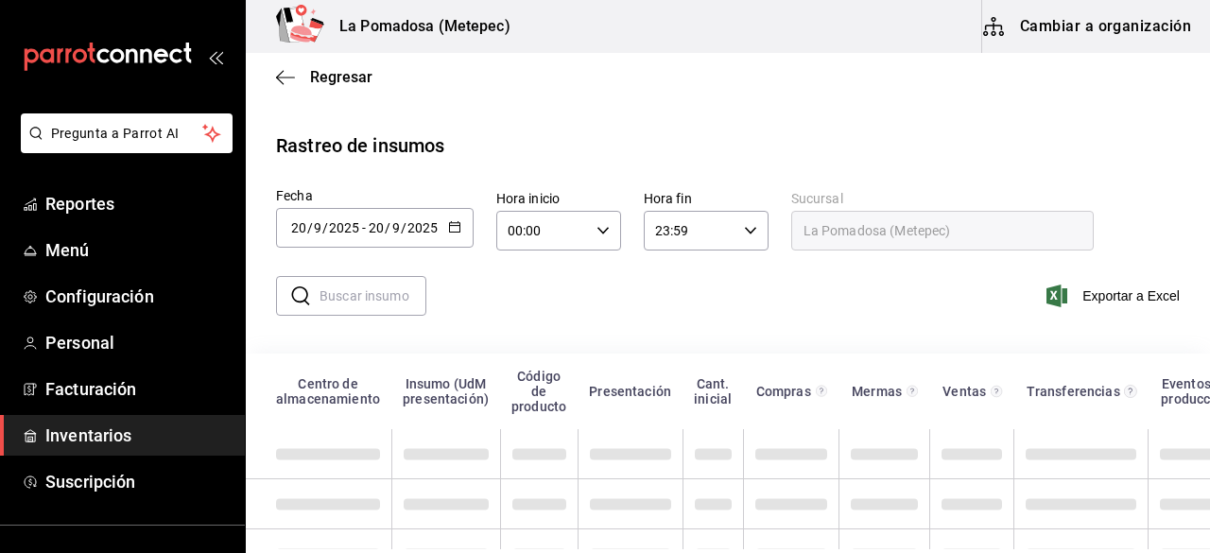
click at [368, 291] on input "text" at bounding box center [373, 296] width 107 height 38
paste input "Cerveza [DATE] 355ml"
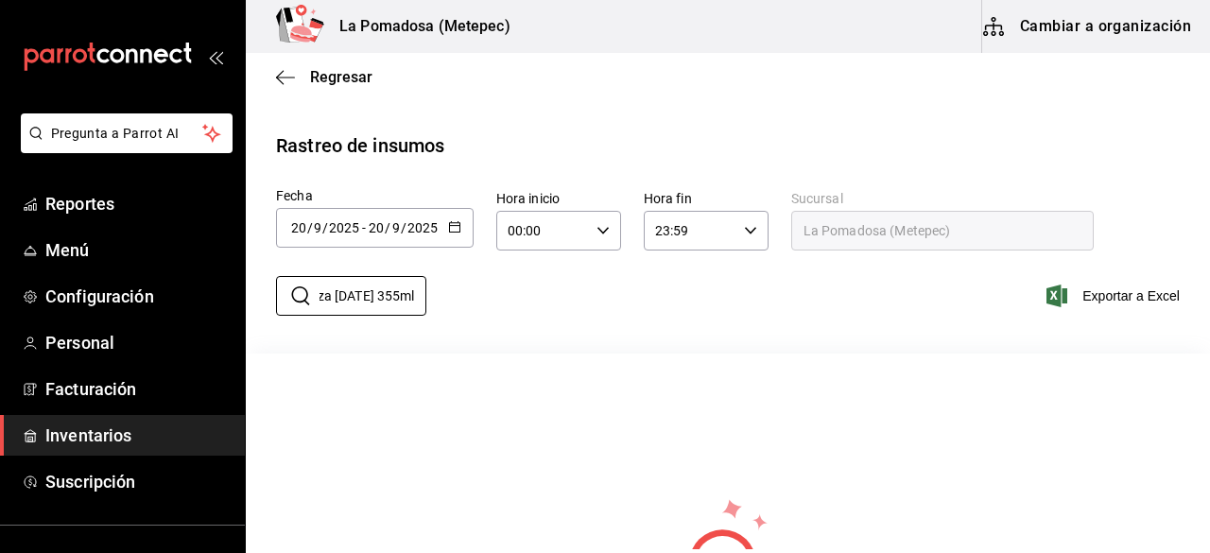
type input "Cerveza [DATE] 355ml"
click at [339, 87] on div "Regresar" at bounding box center [728, 77] width 965 height 48
click at [354, 77] on span "Regresar" at bounding box center [341, 77] width 62 height 18
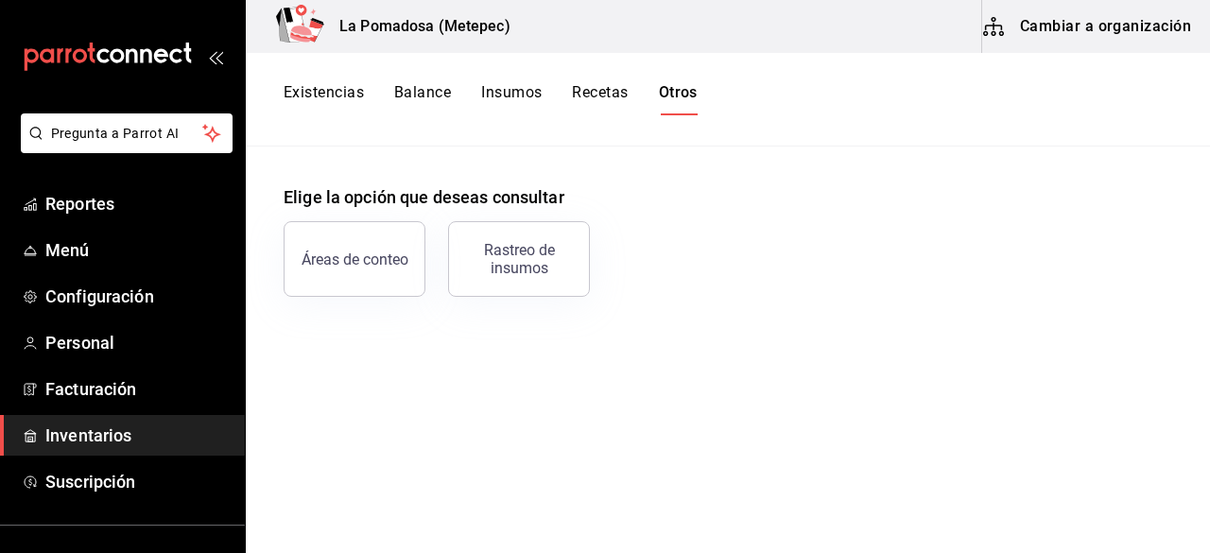
click at [100, 430] on span "Inventarios" at bounding box center [137, 436] width 184 height 26
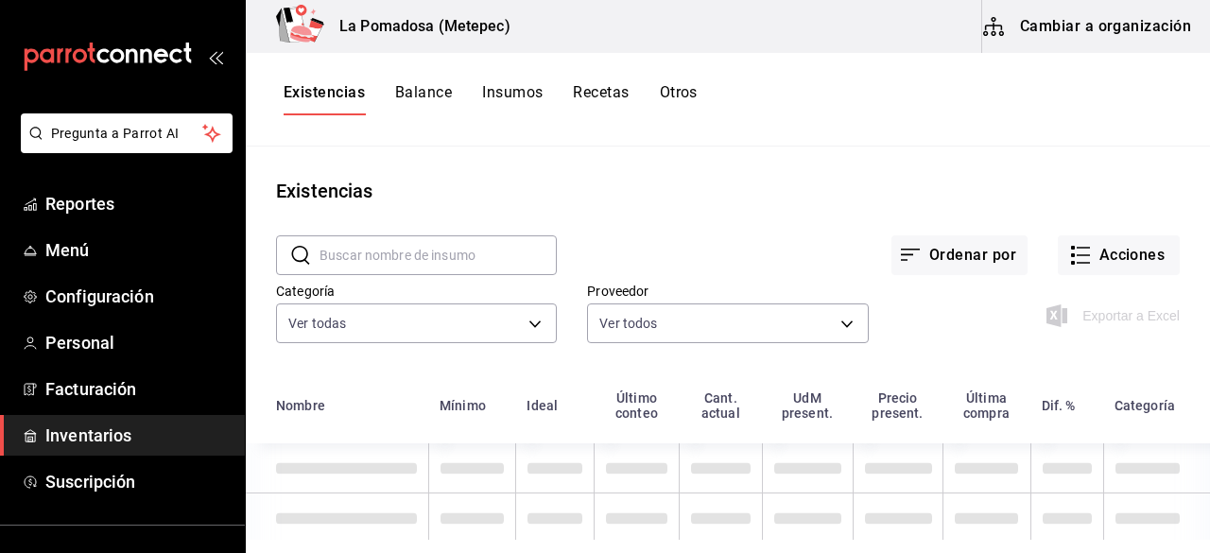
click at [425, 251] on input "text" at bounding box center [438, 255] width 237 height 38
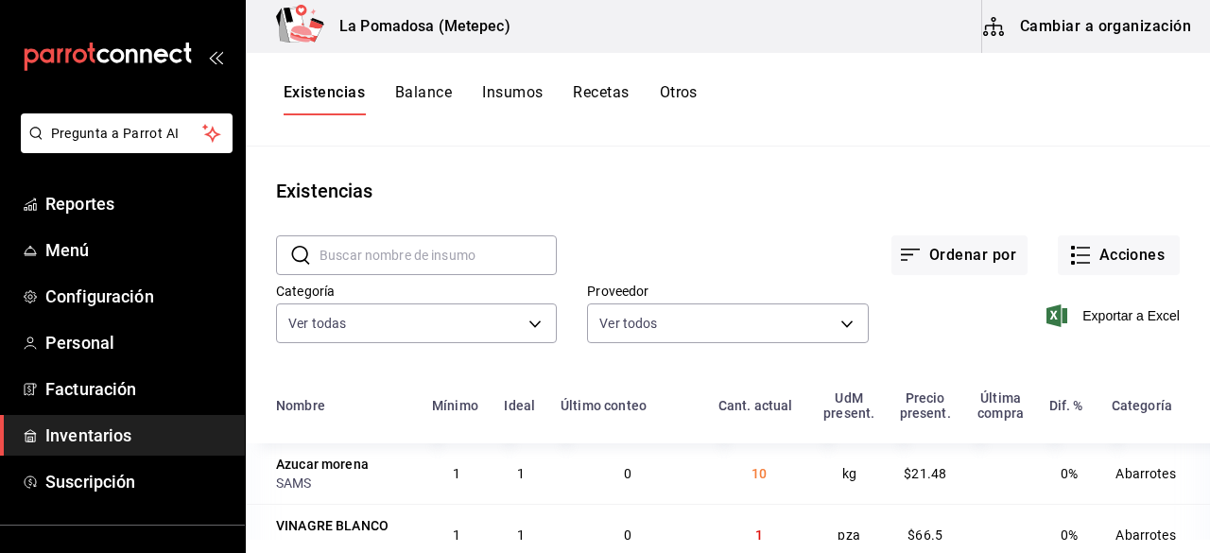
paste input "Cerveza [DATE] 355ml"
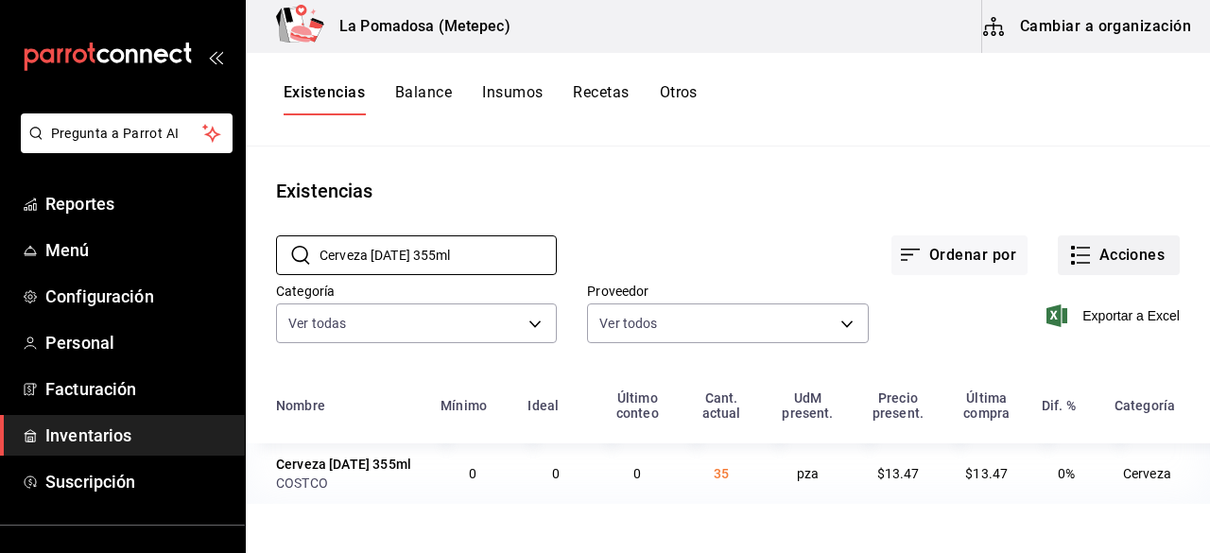
type input "Cerveza [DATE] 355ml"
click at [1128, 250] on button "Acciones" at bounding box center [1119, 255] width 122 height 40
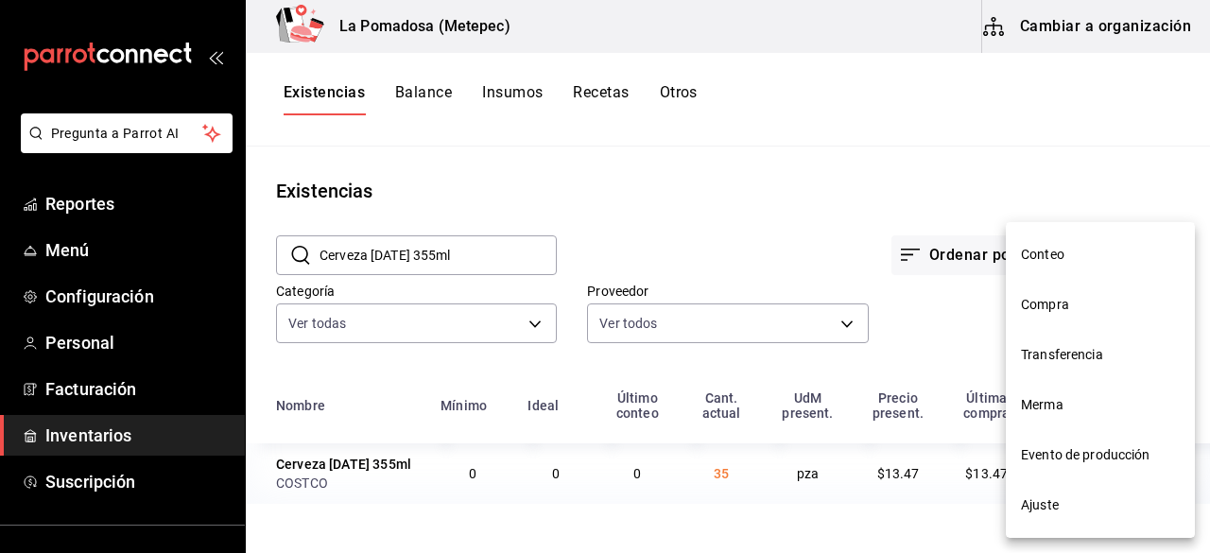
click at [1038, 508] on span "Ajuste" at bounding box center [1100, 506] width 159 height 20
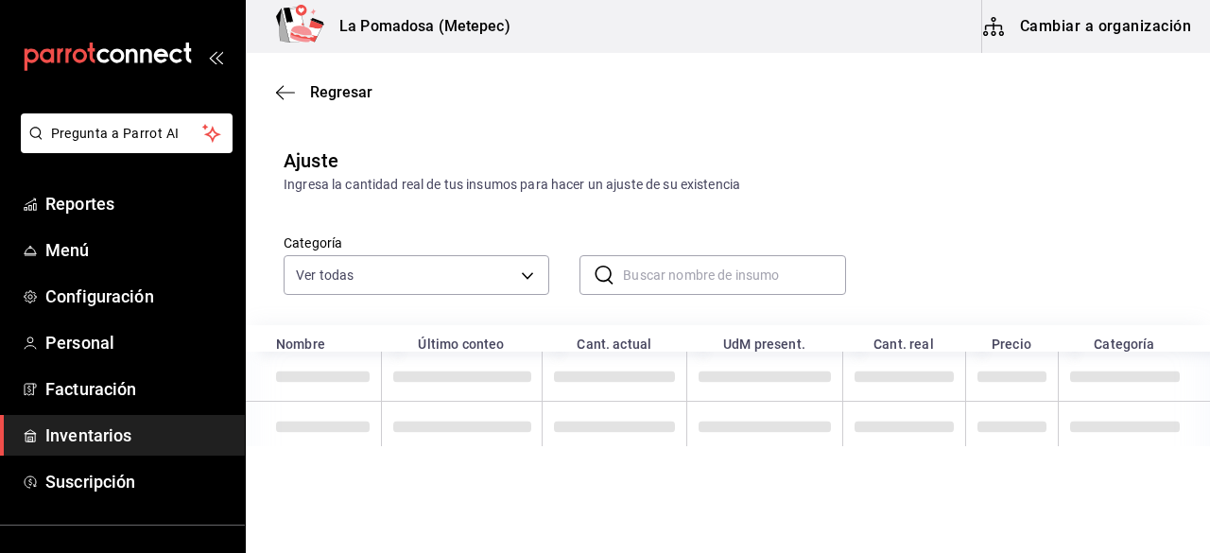
paste input "Cerveza [DATE] 355ml"
click at [698, 277] on input "text" at bounding box center [734, 275] width 222 height 38
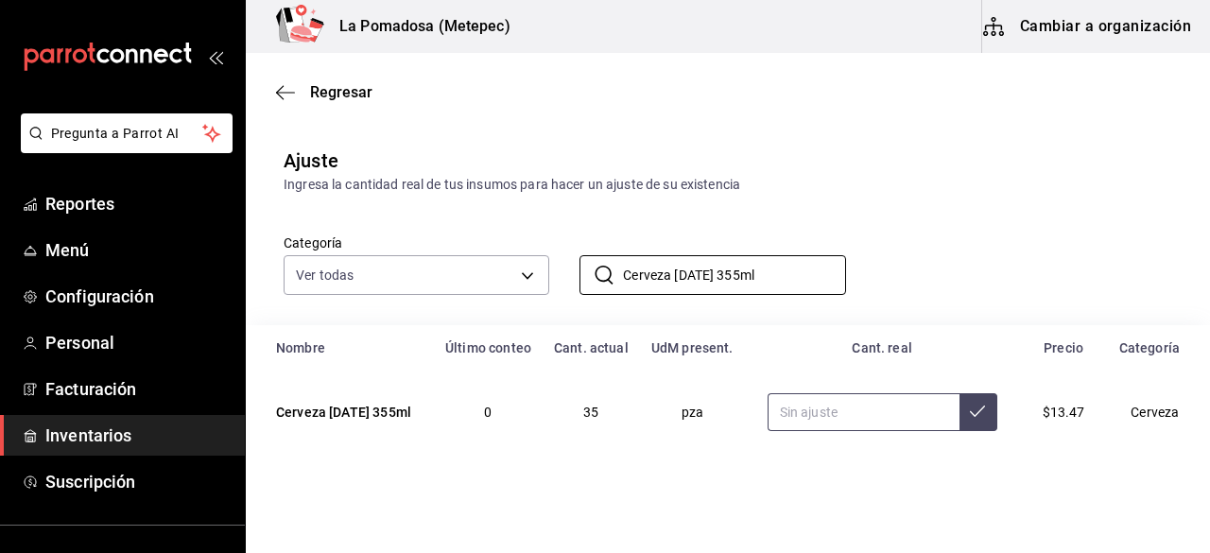
type input "Cerveza [DATE] 355ml"
click at [842, 417] on input "text" at bounding box center [864, 412] width 192 height 38
type input "36.00"
click at [972, 415] on button at bounding box center [979, 412] width 38 height 38
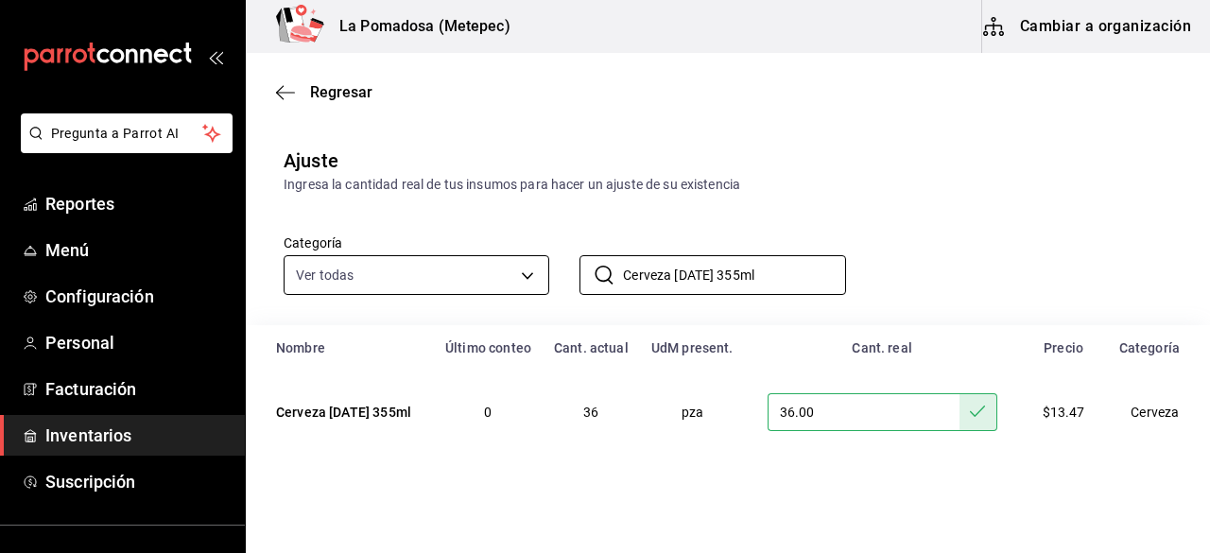
drag, startPoint x: 836, startPoint y: 280, endPoint x: 535, endPoint y: 283, distance: 300.7
click at [535, 283] on div "Categoría Ver todas da665286-eb96-4e6f-8fd7-76cd67ec58e2,3dc81d95-6959-408b-ab7…" at bounding box center [697, 245] width 889 height 100
paste input "Bohemia Obscura 355 M"
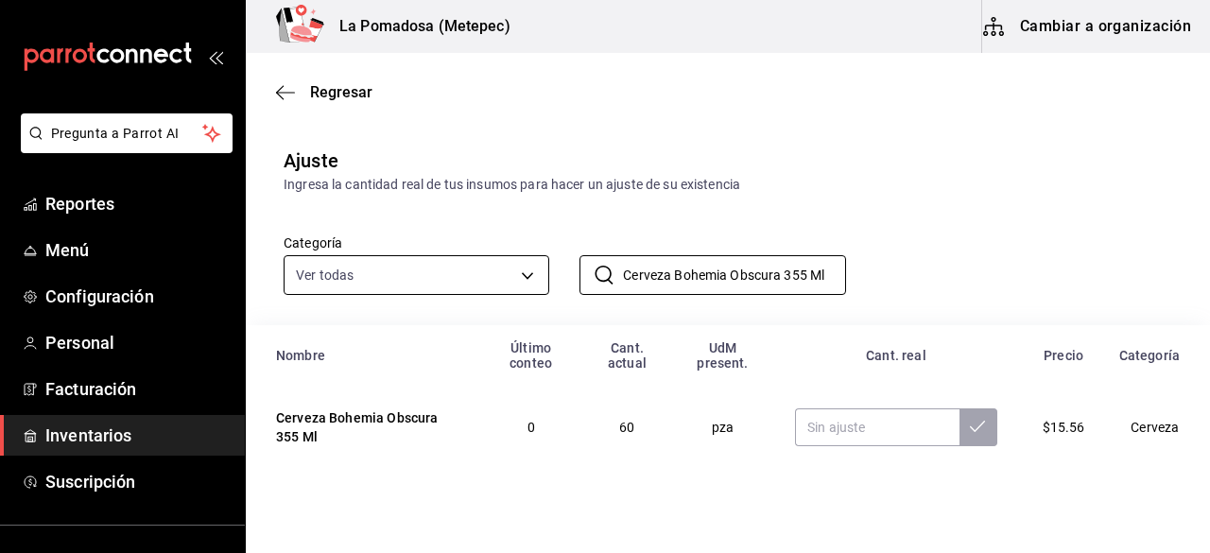
type input "Cerveza Bohemia Obscura 355 Ml"
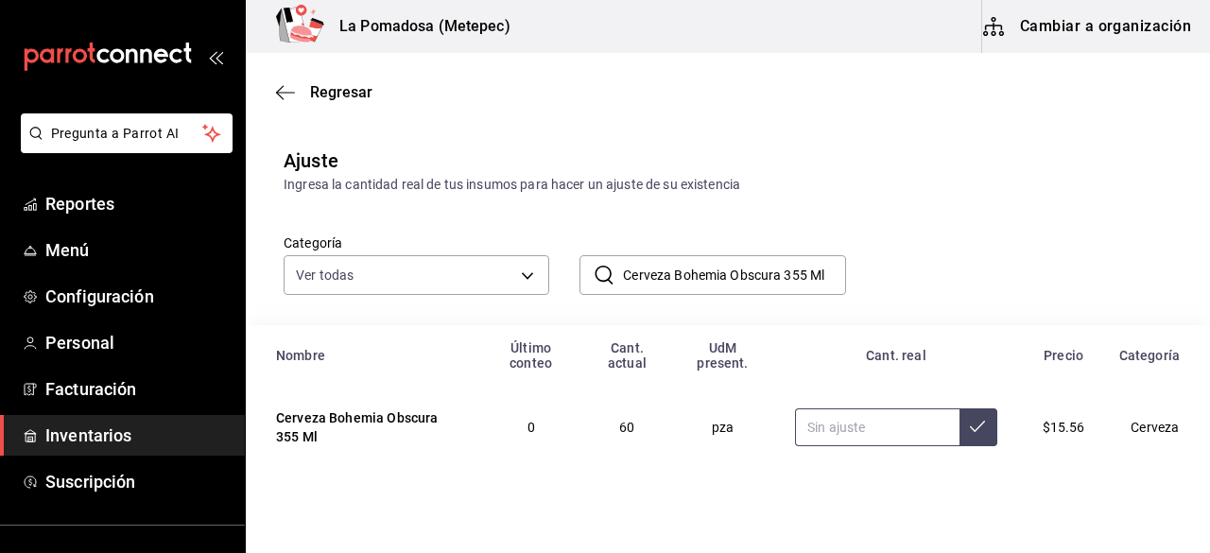
click at [843, 431] on input "text" at bounding box center [877, 428] width 165 height 38
type input "57.00"
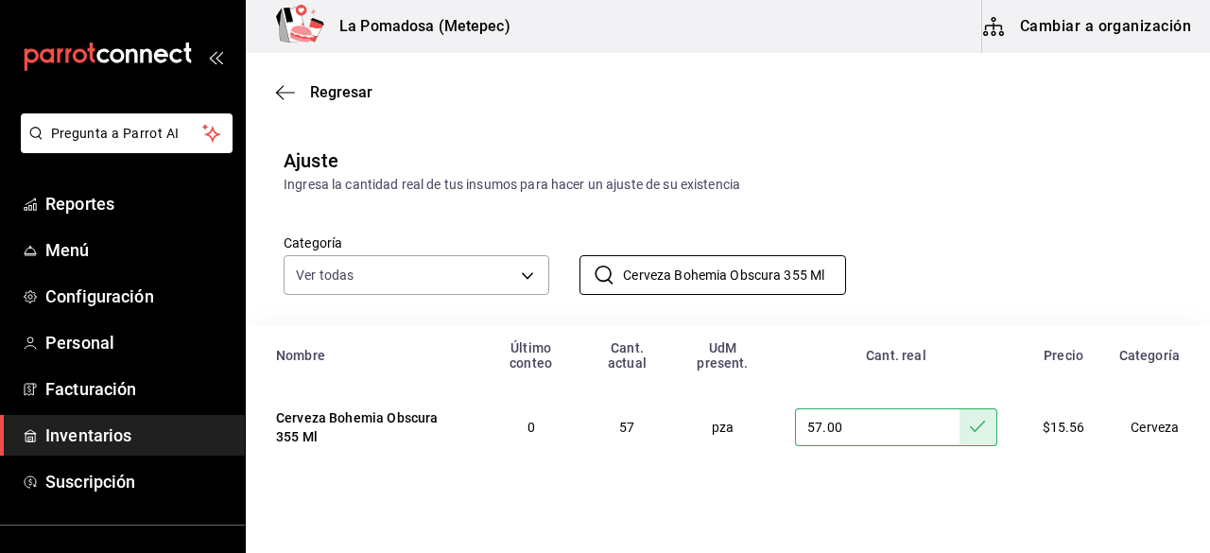
drag, startPoint x: 619, startPoint y: 277, endPoint x: 957, endPoint y: 283, distance: 337.7
click at [957, 283] on div "Categoría Ver todas da665286-eb96-4e6f-8fd7-76cd67ec58e2,3dc81d95-6959-408b-ab7…" at bounding box center [697, 245] width 889 height 100
paste input "porter BP"
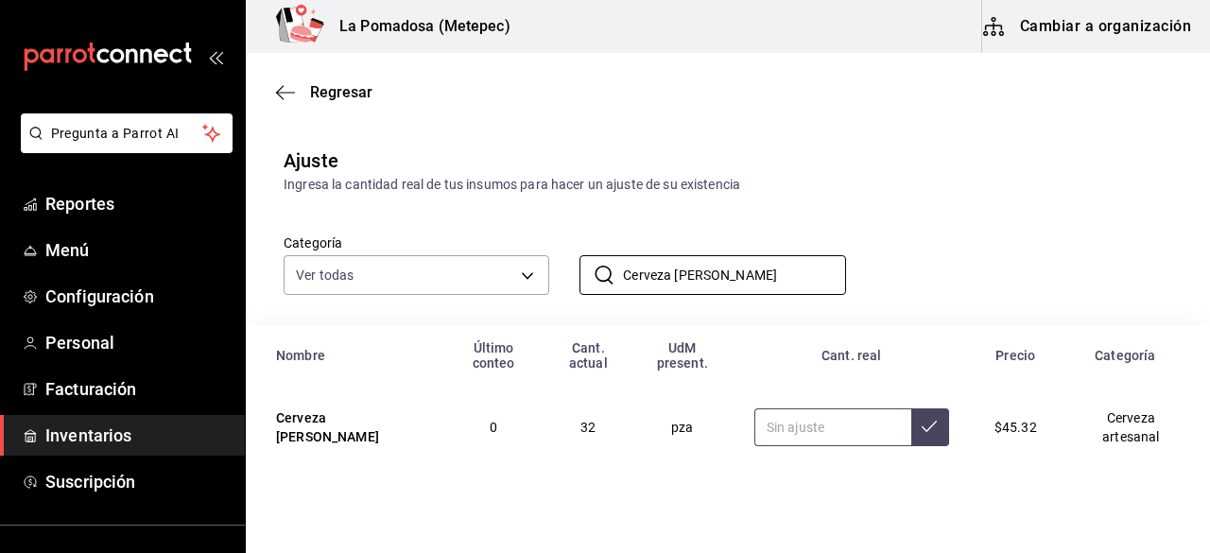
type input "Cerveza [PERSON_NAME]"
click at [776, 428] on input "text" at bounding box center [833, 428] width 157 height 38
type input "31.00"
click at [915, 436] on button at bounding box center [931, 428] width 38 height 38
drag, startPoint x: 760, startPoint y: 270, endPoint x: 565, endPoint y: 299, distance: 197.9
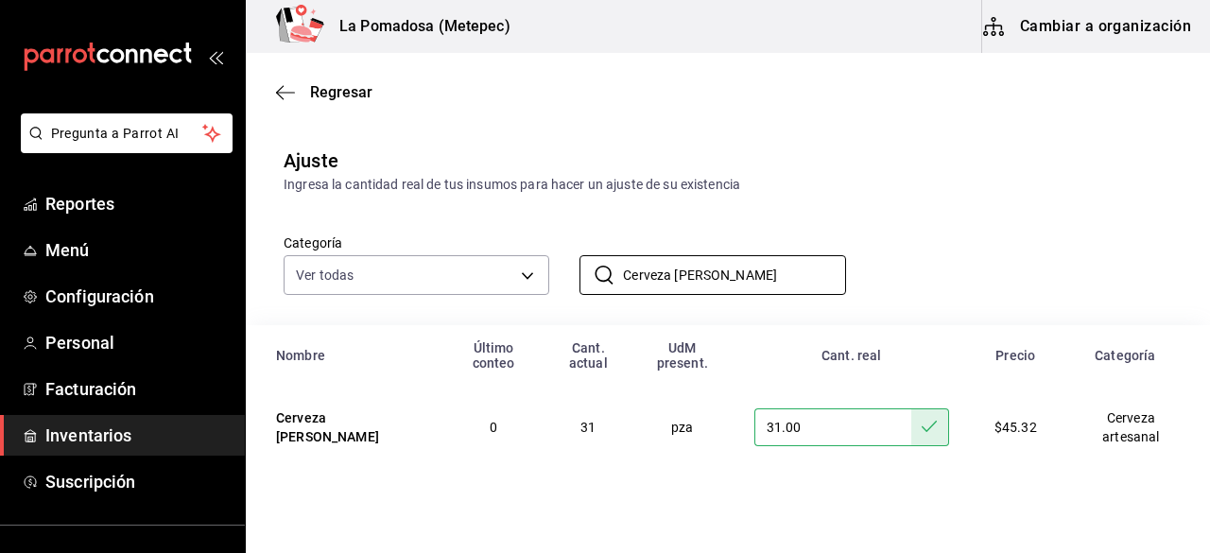
click at [565, 299] on div "Categoría Ver todas da665286-eb96-4e6f-8fd7-76cd67ec58e2,3dc81d95-6959-408b-ab7…" at bounding box center [728, 260] width 965 height 131
paste input "Xx Lager 325 Ml"
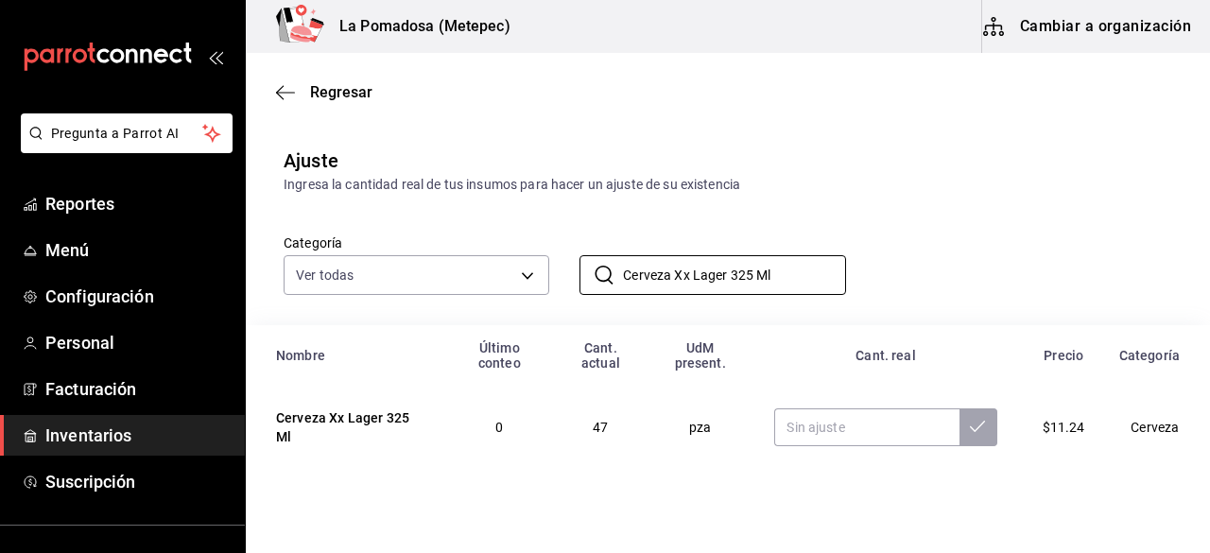
type input "Cerveza Xx Lager 325 Ml"
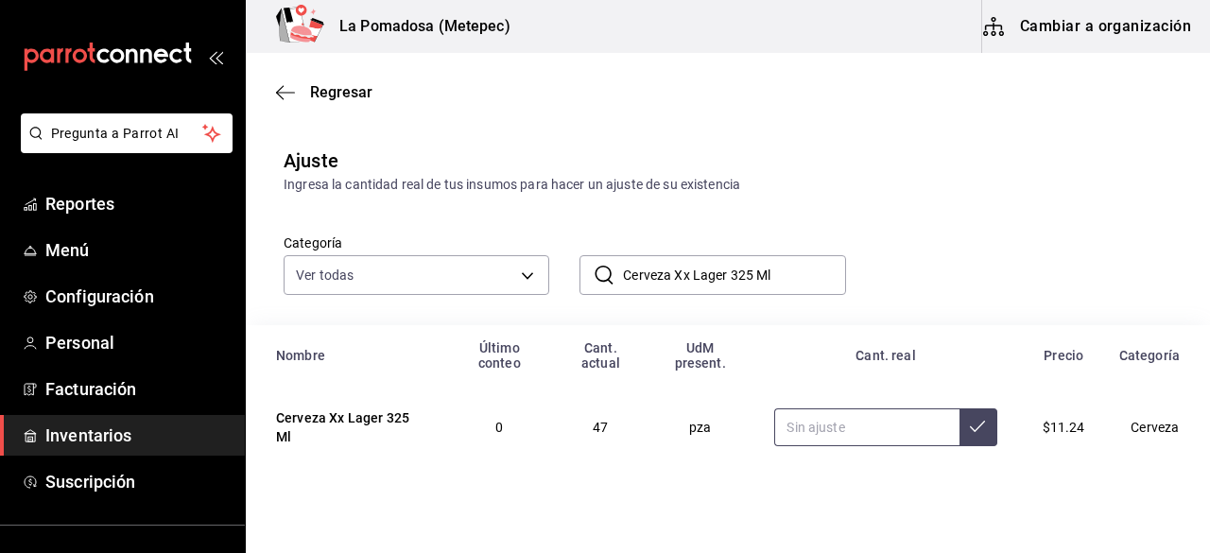
click at [828, 425] on input "text" at bounding box center [867, 428] width 184 height 38
type input "46.00"
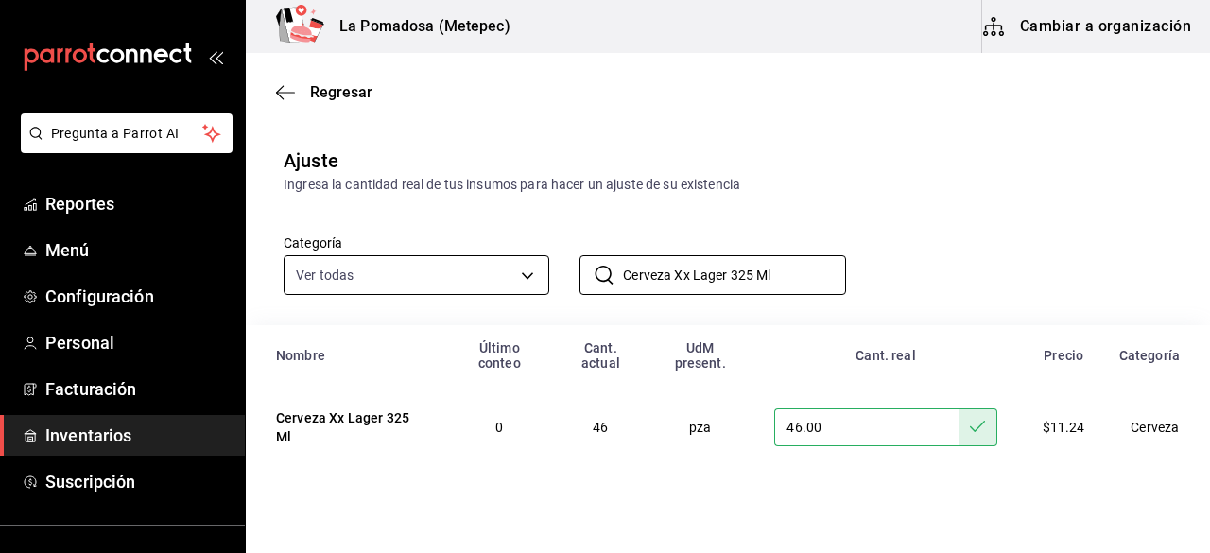
drag, startPoint x: 791, startPoint y: 274, endPoint x: 479, endPoint y: 282, distance: 312.2
click at [479, 282] on div "Categoría Ver todas da665286-eb96-4e6f-8fd7-76cd67ec58e2,3dc81d95-6959-408b-ab7…" at bounding box center [697, 245] width 889 height 100
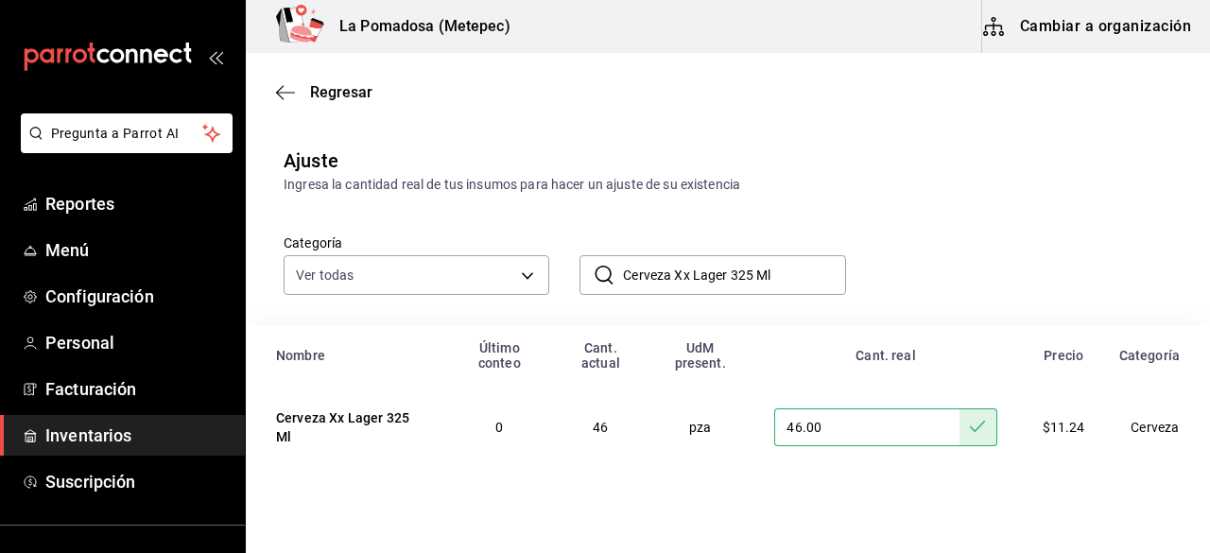
click at [110, 430] on span "Inventarios" at bounding box center [137, 436] width 184 height 26
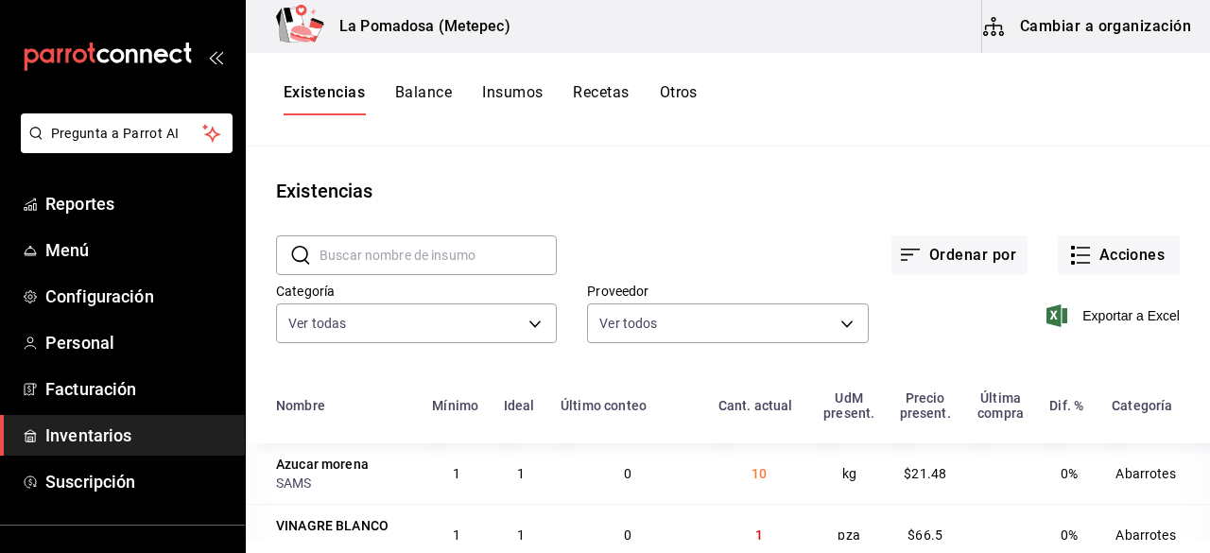
click at [697, 90] on button "Otros" at bounding box center [679, 99] width 38 height 32
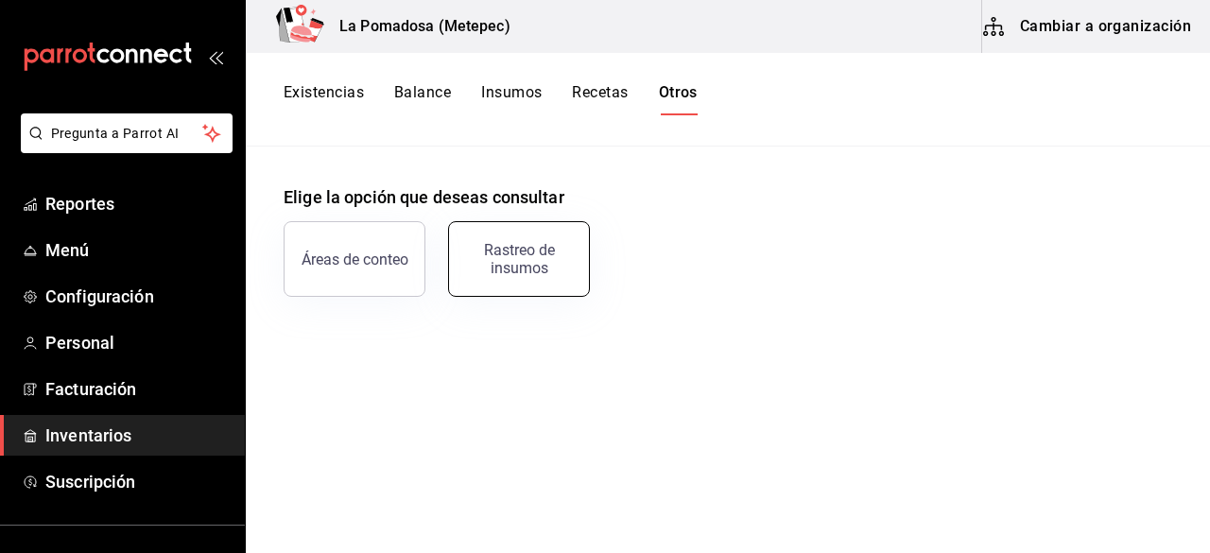
click at [537, 253] on div "Rastreo de insumos" at bounding box center [519, 259] width 117 height 36
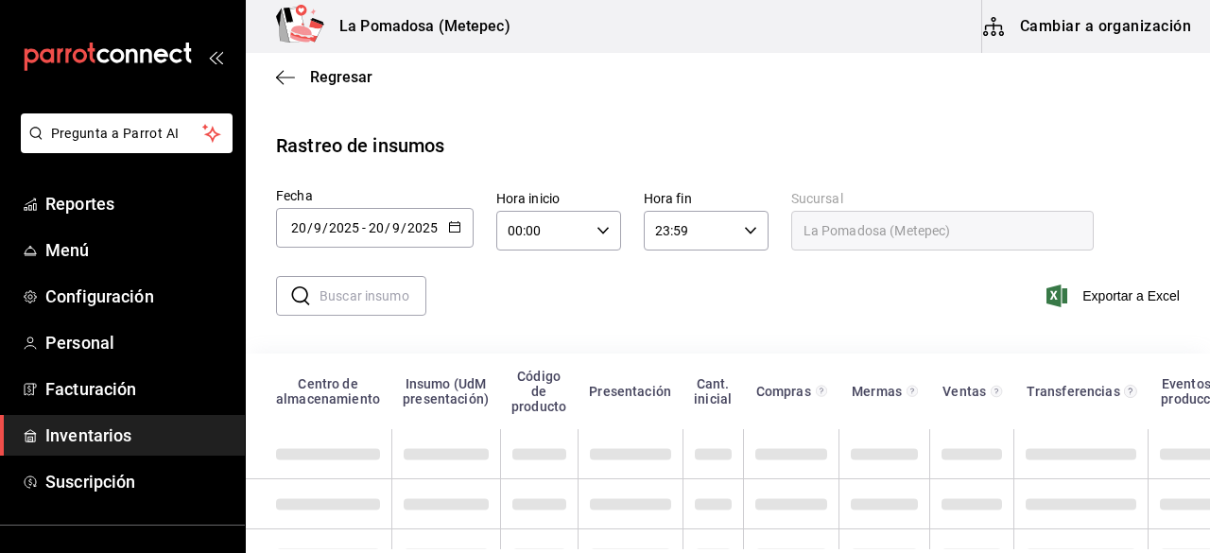
click at [456, 224] on icon "button" at bounding box center [454, 226] width 13 height 13
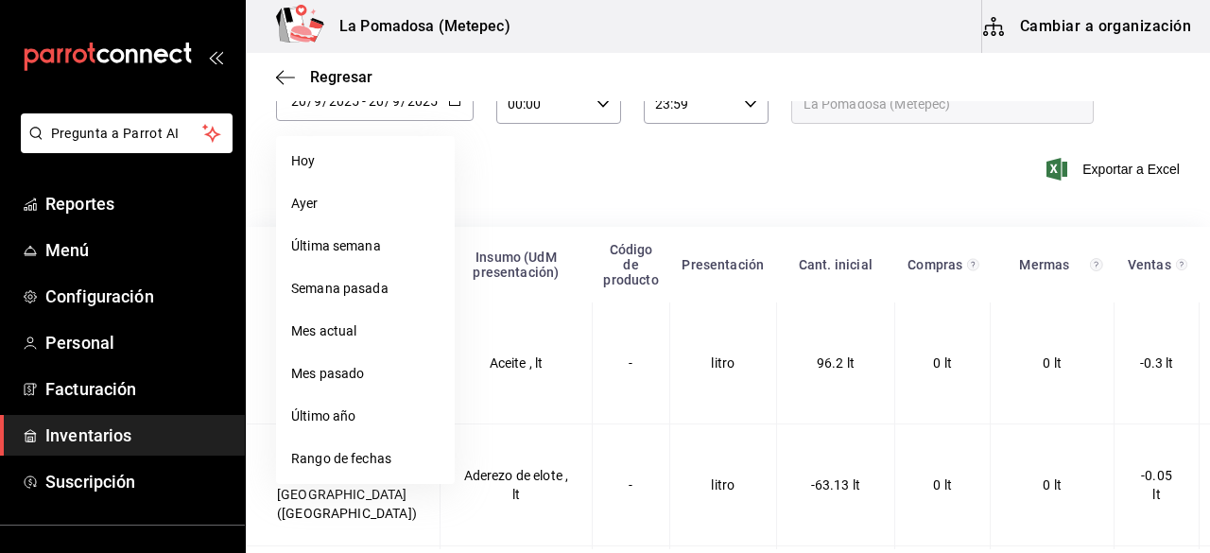
scroll to position [140, 0]
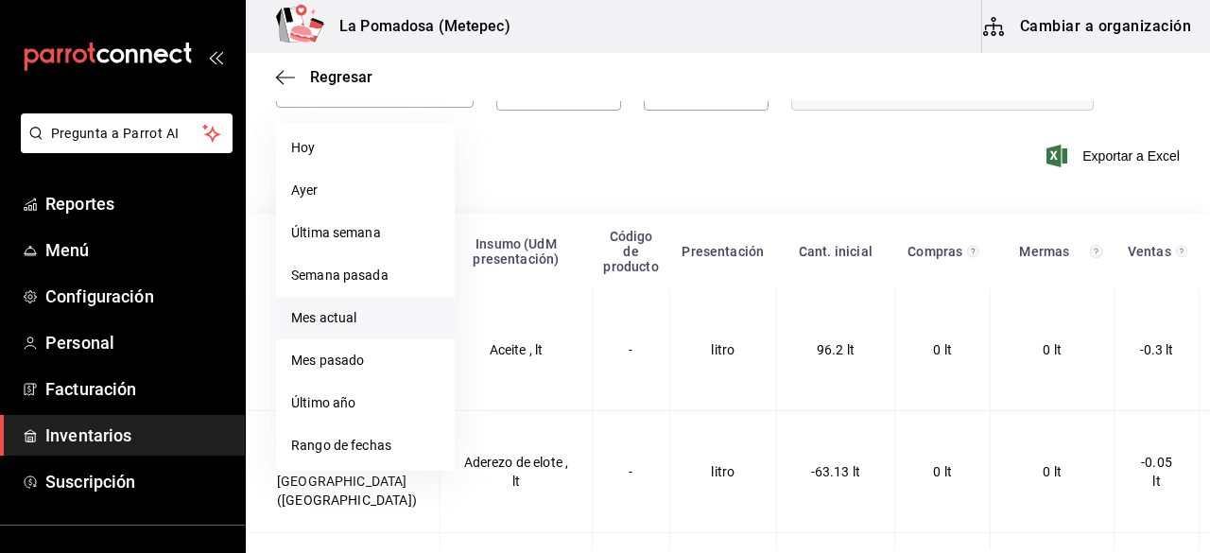
click at [340, 330] on li "Mes actual" at bounding box center [365, 318] width 179 height 43
type input "2025-09-01"
type input "1"
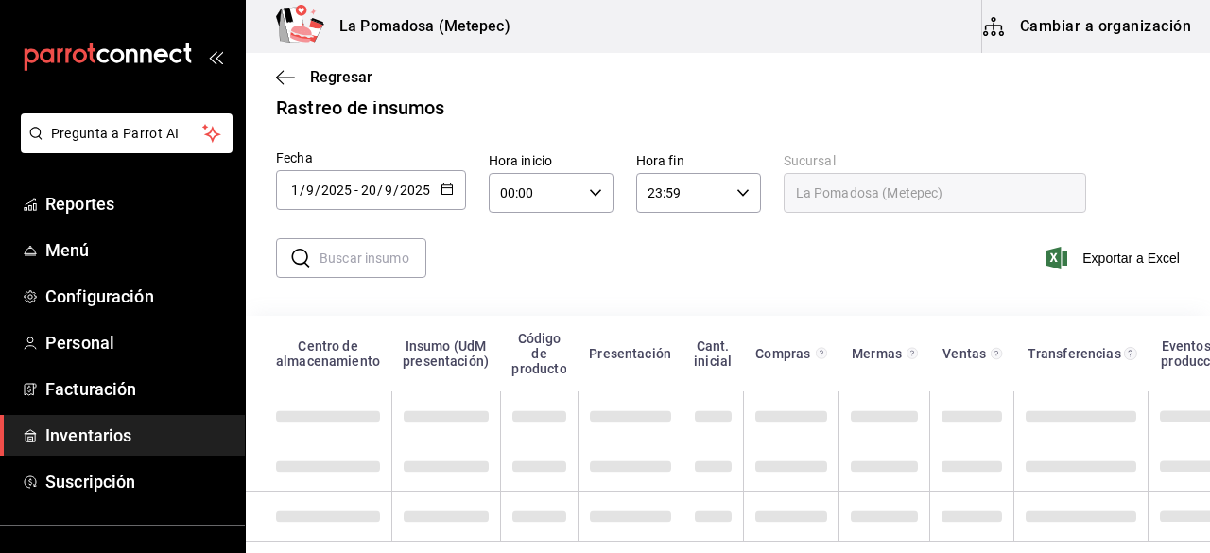
scroll to position [53, 0]
click at [355, 250] on input "text" at bounding box center [373, 258] width 107 height 38
paste input "Cerveza [PERSON_NAME]"
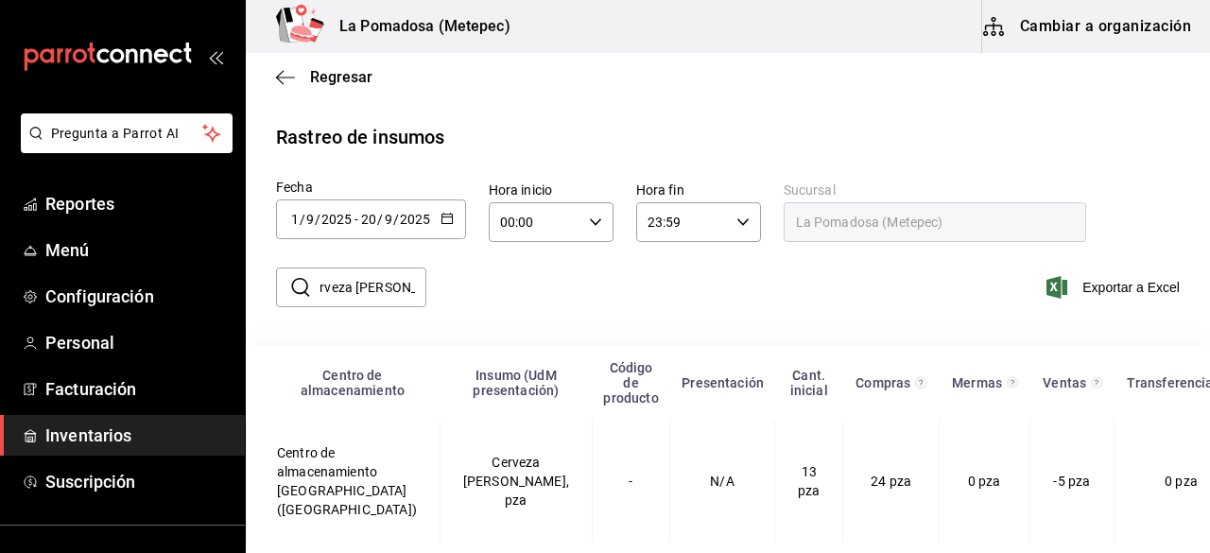
scroll to position [25, 0]
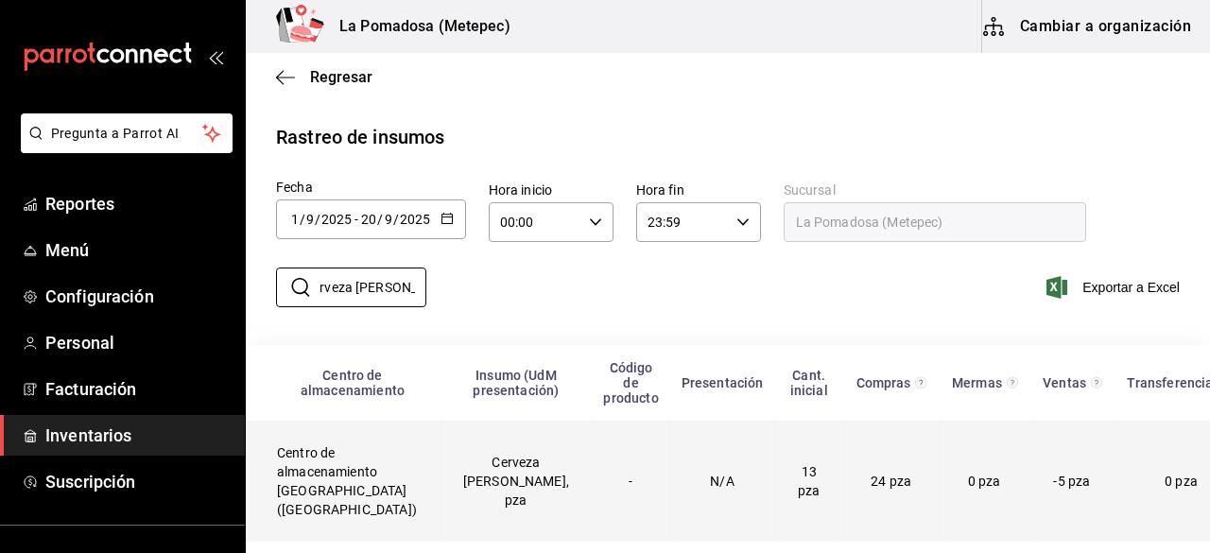
type input "Cerveza [PERSON_NAME]"
click at [499, 428] on td "Cerveza porter BP, pza" at bounding box center [516, 481] width 152 height 121
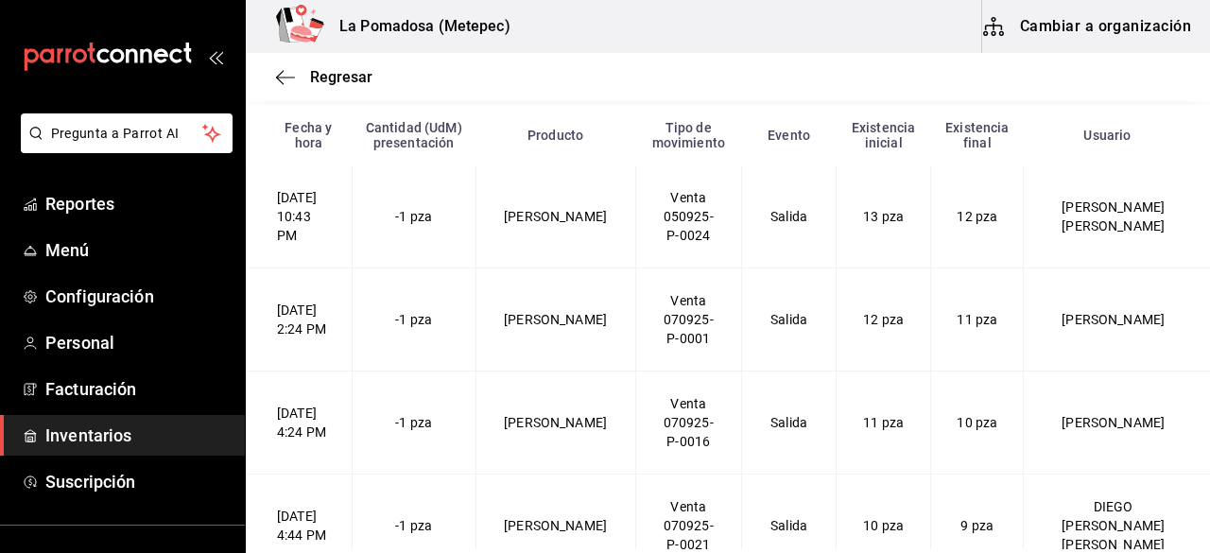
scroll to position [323, 0]
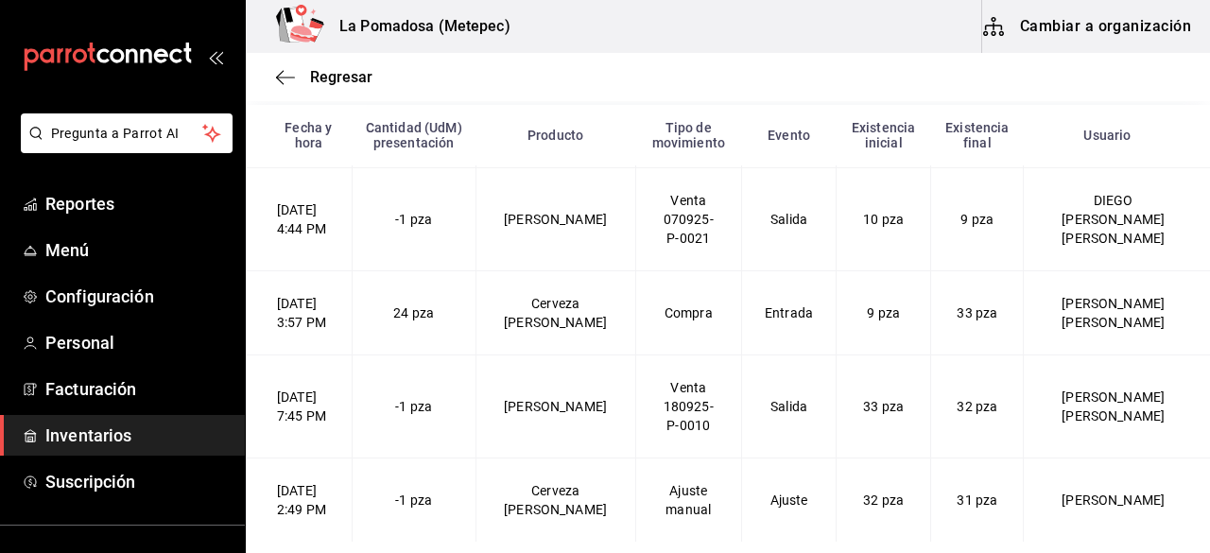
click at [476, 423] on td "-1 pza" at bounding box center [414, 407] width 124 height 103
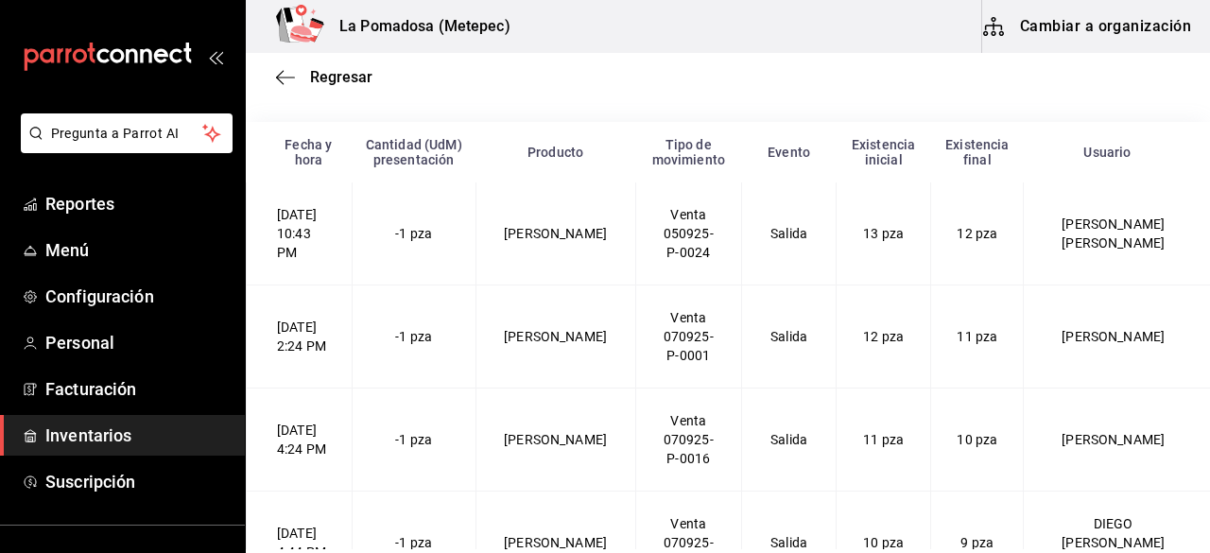
scroll to position [0, 0]
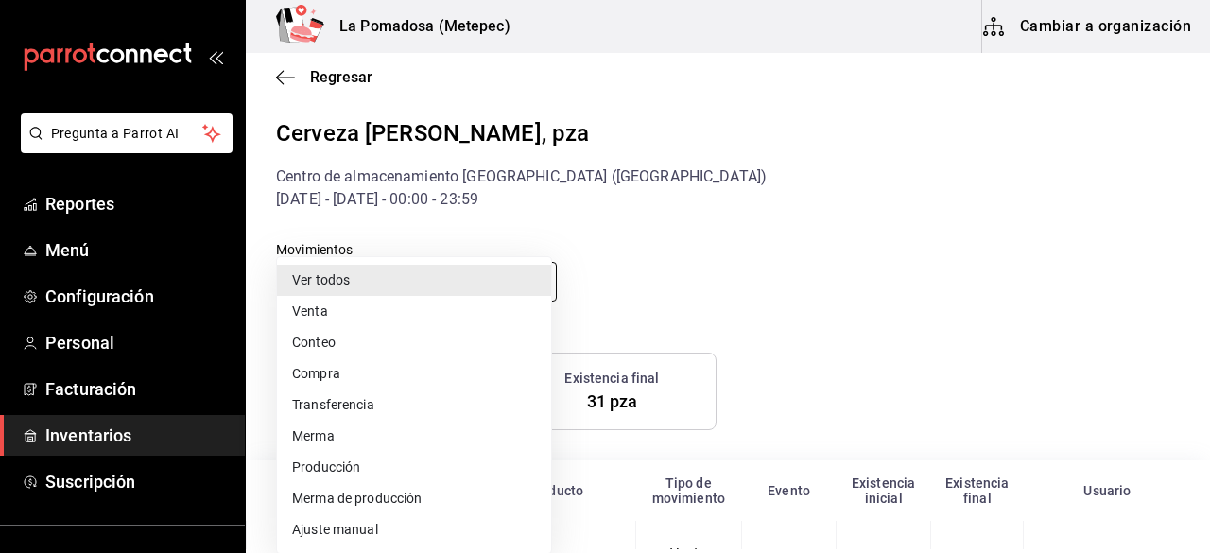
click at [528, 287] on body "Pregunta a Parrot AI Reportes Menú Configuración Personal Facturación Inventari…" at bounding box center [605, 274] width 1210 height 549
click at [653, 240] on div at bounding box center [605, 276] width 1210 height 553
click at [526, 282] on body "Pregunta a Parrot AI Reportes Menú Configuración Personal Facturación Inventari…" at bounding box center [605, 274] width 1210 height 549
click at [340, 78] on div at bounding box center [605, 276] width 1210 height 553
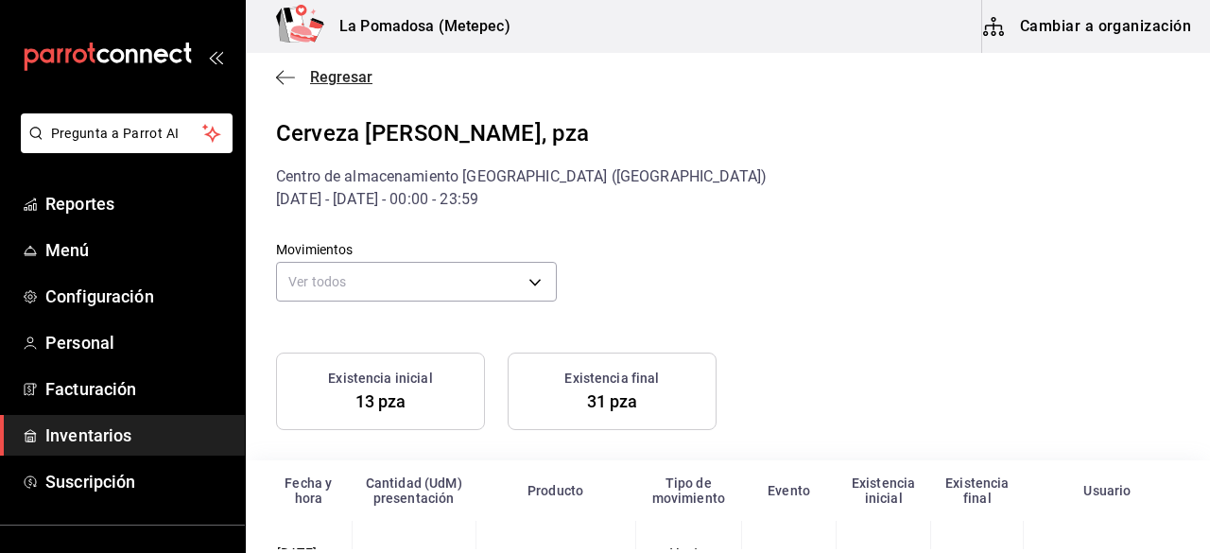
click at [329, 68] on span "Regresar" at bounding box center [341, 77] width 62 height 18
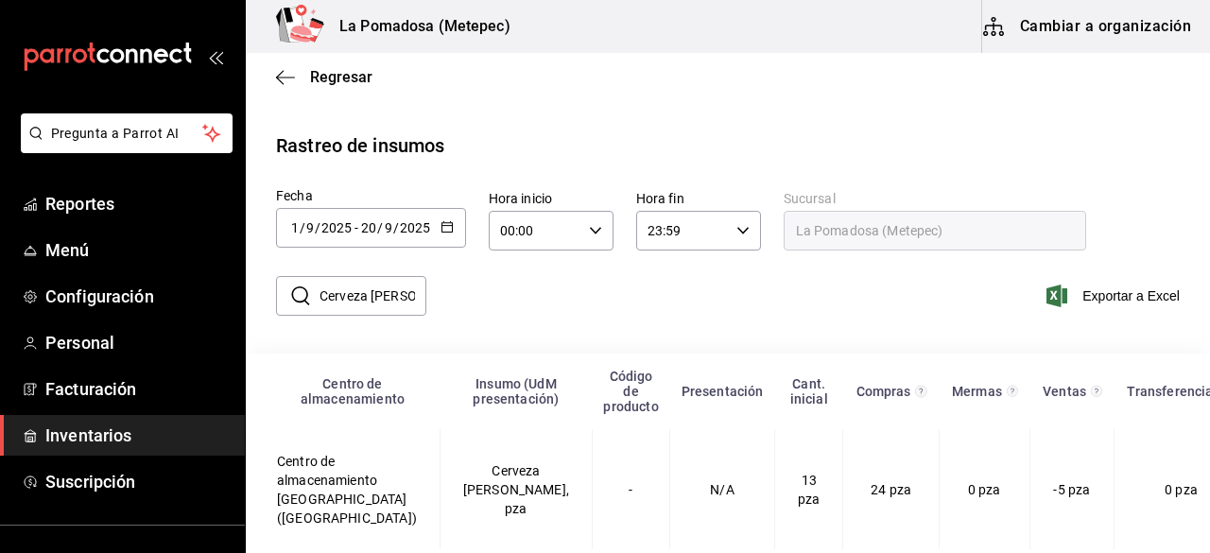
click at [450, 223] on icon "button" at bounding box center [447, 226] width 13 height 13
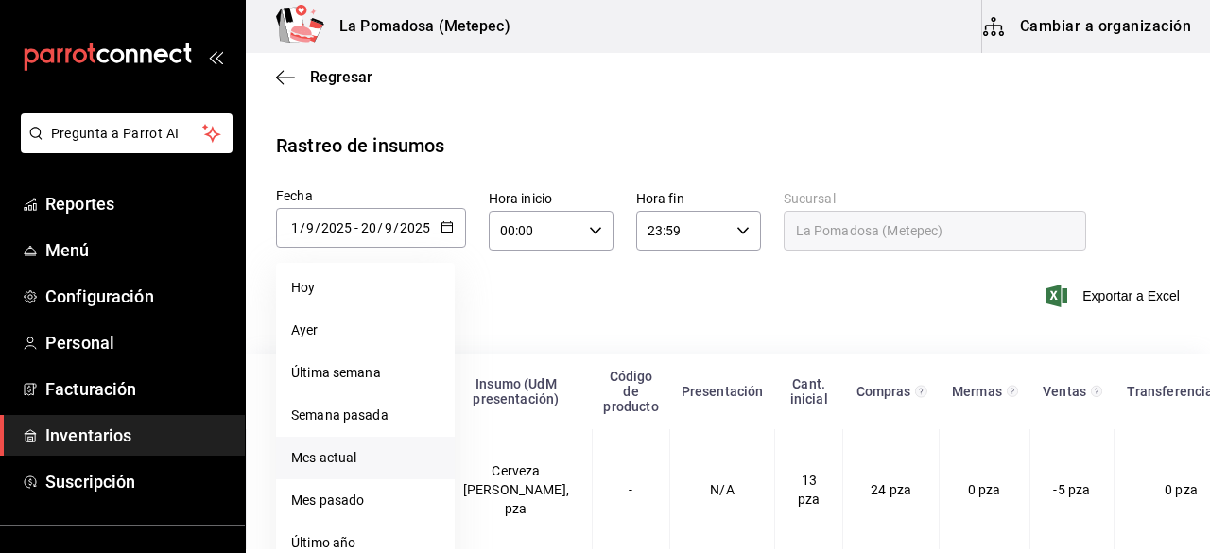
scroll to position [61, 0]
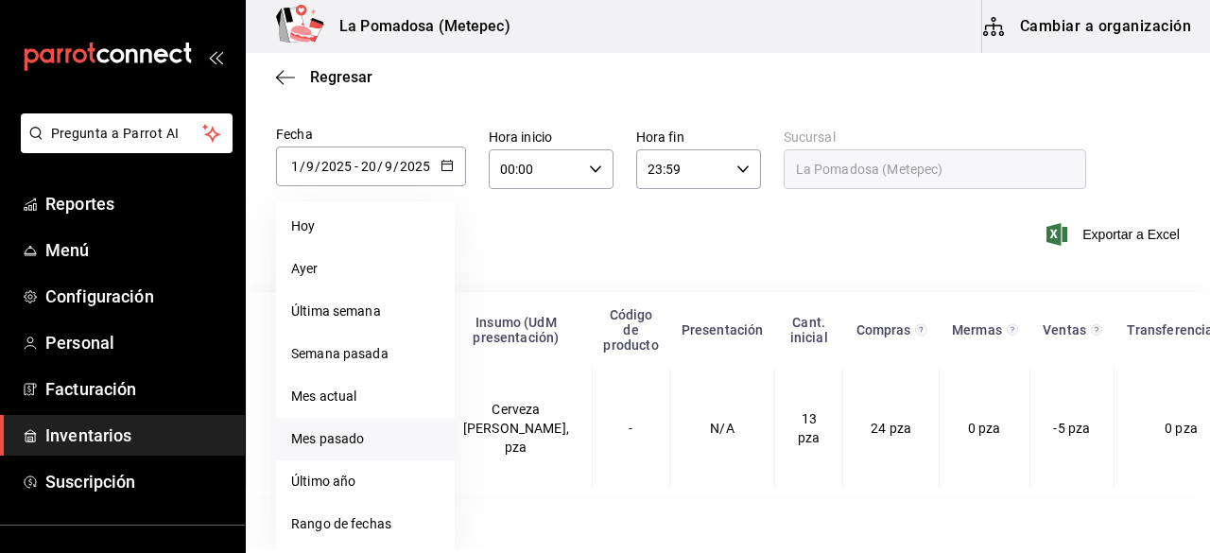
click at [340, 428] on li "Mes pasado" at bounding box center [365, 439] width 179 height 43
type input "2025-08-01"
type input "8"
type input "2025-08-31"
type input "31"
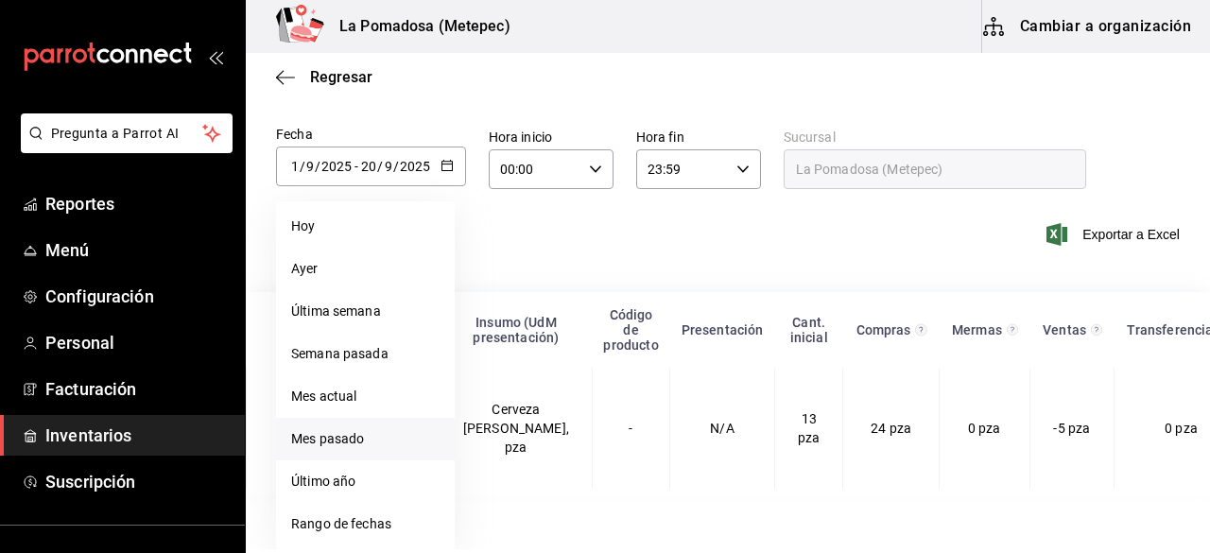
type input "8"
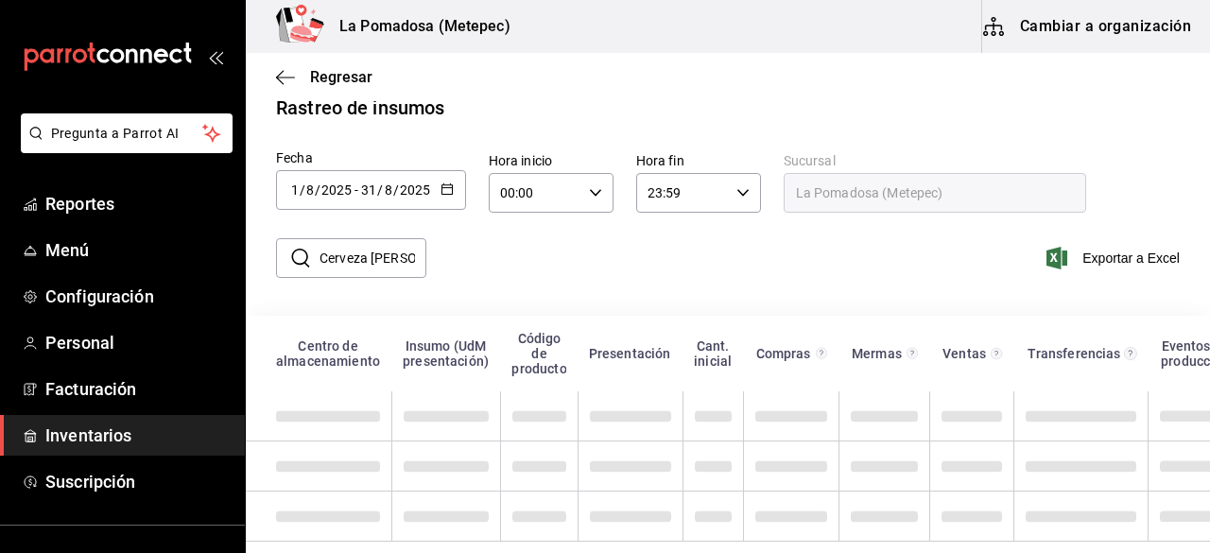
scroll to position [25, 0]
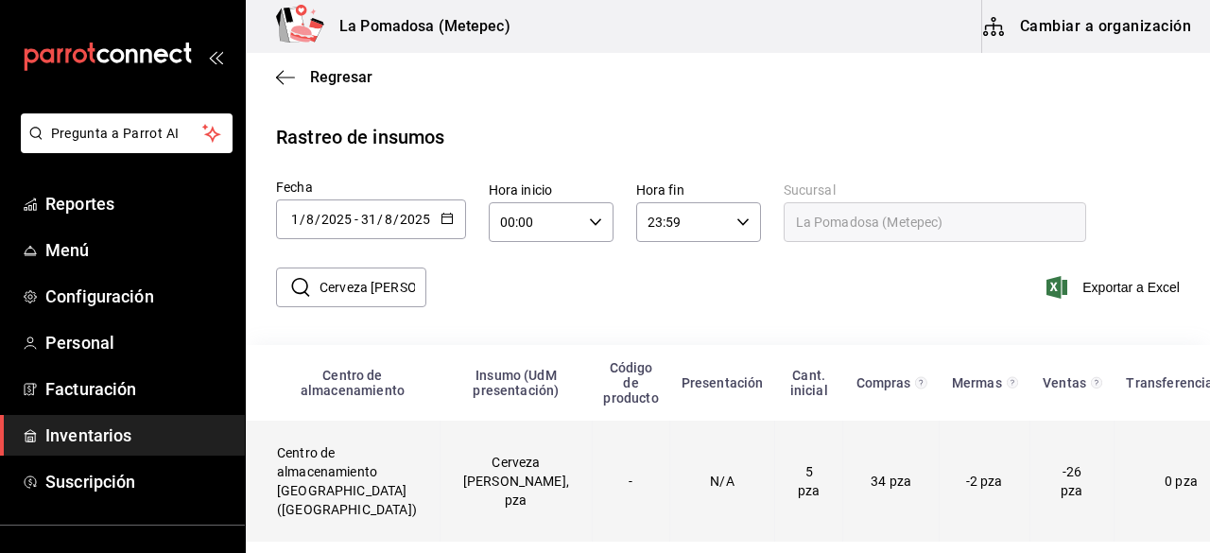
click at [473, 437] on td "Cerveza porter BP, pza" at bounding box center [516, 481] width 152 height 121
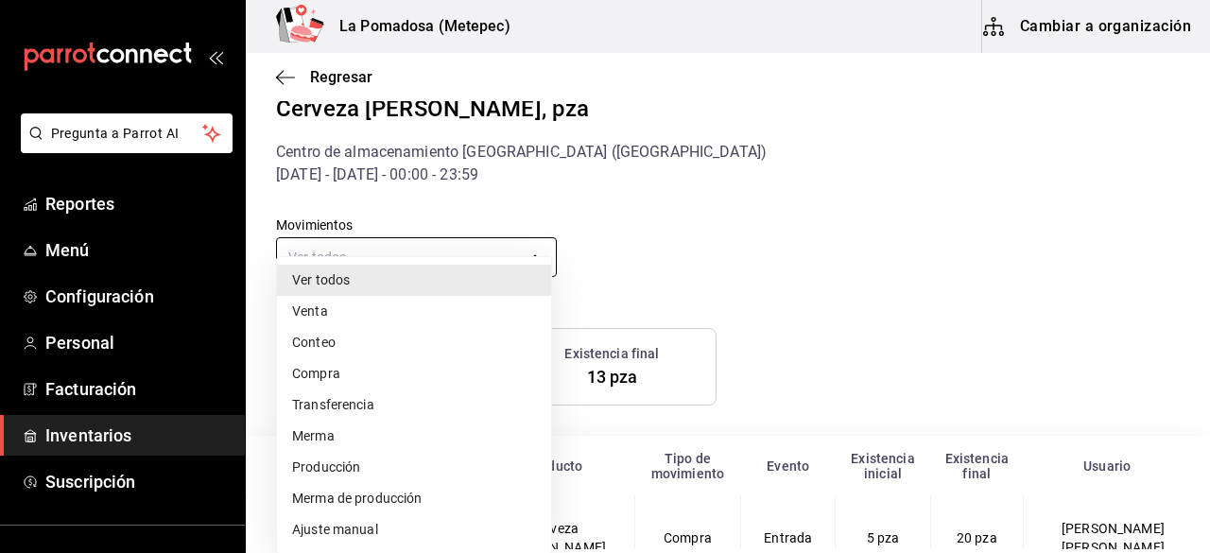
click at [528, 248] on body "Pregunta a Parrot AI Reportes Menú Configuración Personal Facturación Inventari…" at bounding box center [605, 274] width 1210 height 549
click at [361, 531] on li "Ajuste manual" at bounding box center [414, 529] width 274 height 31
type input "MANUAL_ADJUSTMENT"
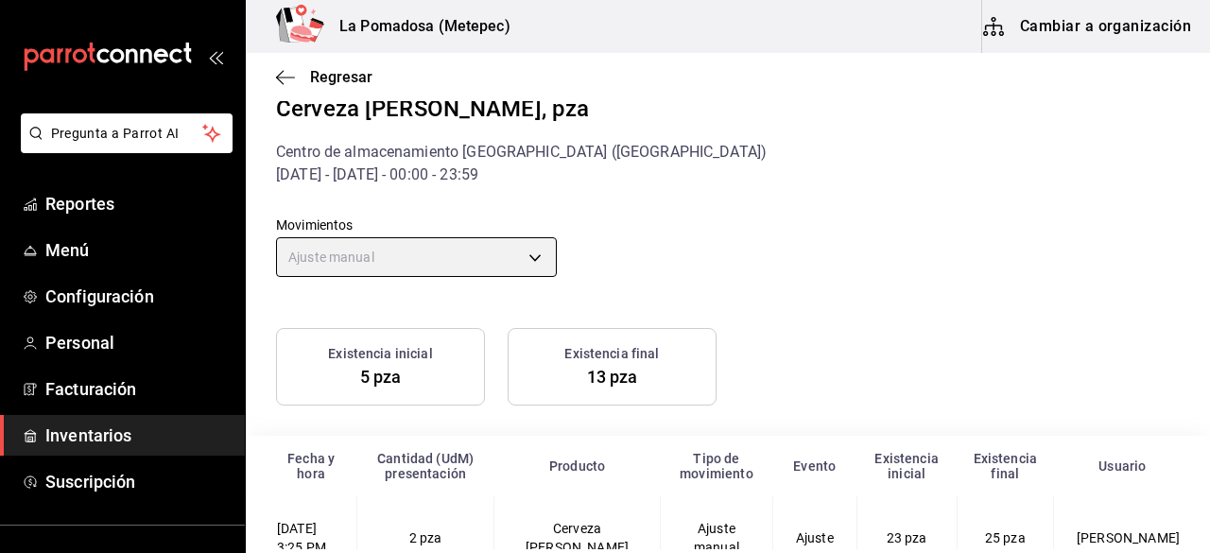
scroll to position [62, 0]
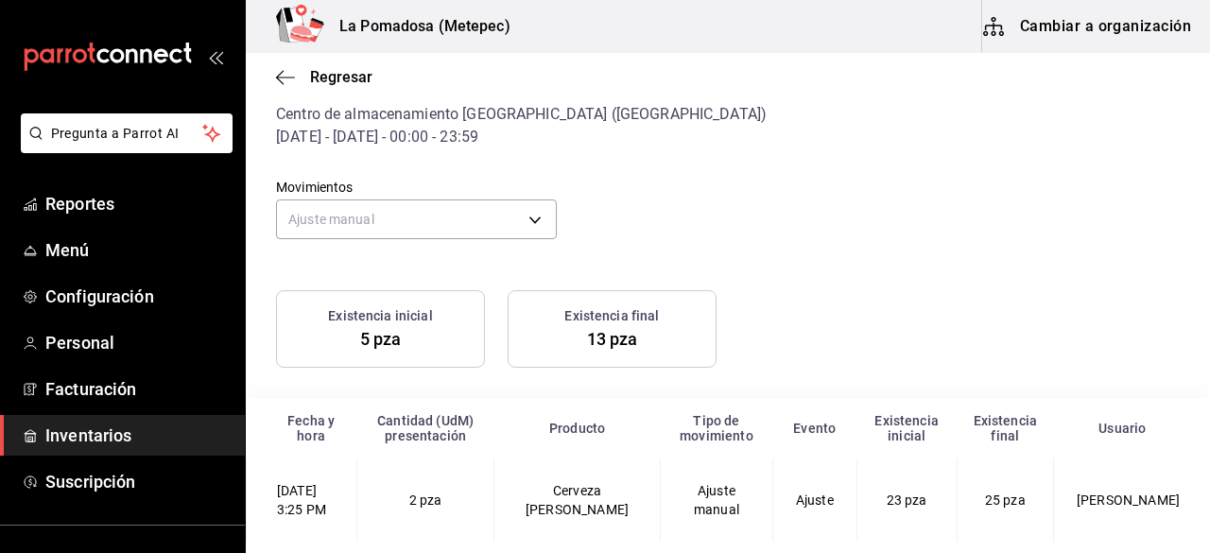
drag, startPoint x: 1157, startPoint y: 513, endPoint x: 601, endPoint y: 457, distance: 557.9
click at [601, 457] on table "Fecha y hora Cantidad (UdM) presentación Producto Tipo de movimiento Evento Exi…" at bounding box center [728, 473] width 965 height 151
click at [1064, 315] on div "Existencia inicial 5 pza Existencia final 13 pza" at bounding box center [716, 318] width 927 height 100
drag, startPoint x: 1148, startPoint y: 514, endPoint x: 393, endPoint y: 449, distance: 757.4
click at [393, 449] on table "Fecha y hora Cantidad (UdM) presentación Producto Tipo de movimiento Evento Exi…" at bounding box center [728, 473] width 965 height 151
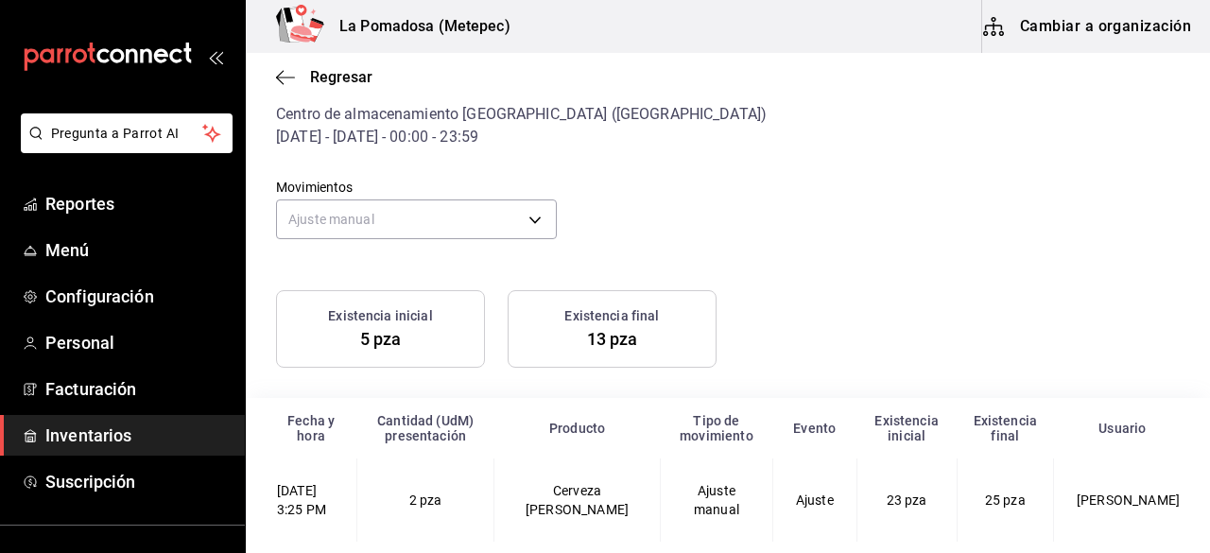
click at [806, 234] on div "Movimientos Ajuste manual MANUAL_ADJUSTMENT" at bounding box center [713, 196] width 934 height 96
drag, startPoint x: 923, startPoint y: 498, endPoint x: 878, endPoint y: 495, distance: 45.6
click at [878, 495] on td "23 pza" at bounding box center [907, 500] width 100 height 83
click at [353, 81] on span "Regresar" at bounding box center [341, 77] width 62 height 18
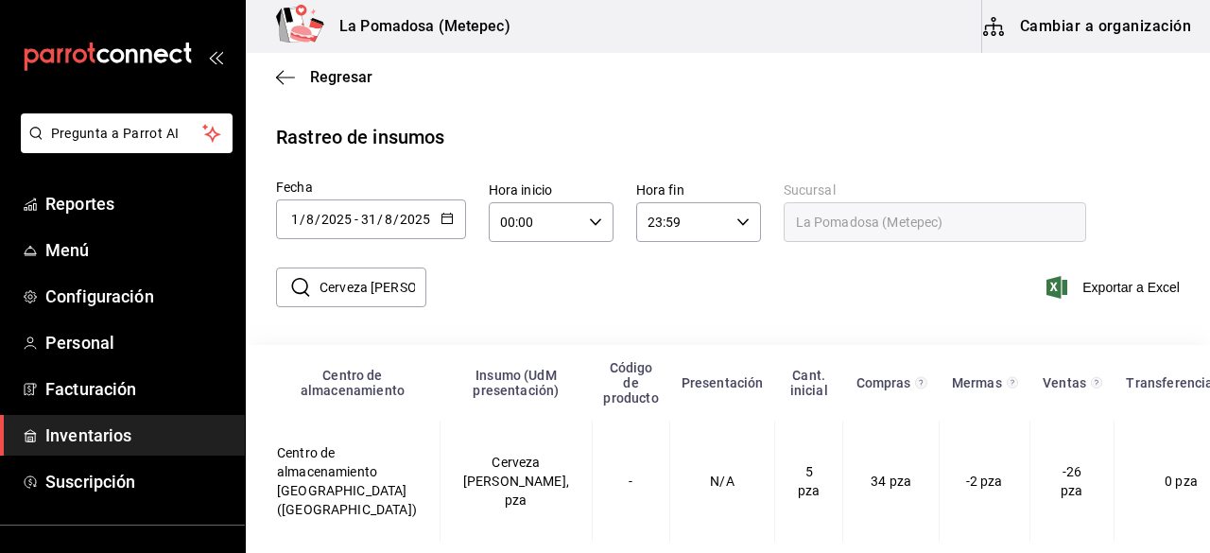
scroll to position [25, 0]
drag, startPoint x: 318, startPoint y: 266, endPoint x: 515, endPoint y: 281, distance: 198.2
click at [515, 281] on div "​ Cerveza porter BP ​ Exportar a Excel" at bounding box center [721, 299] width 980 height 78
click at [392, 269] on input "Cerveza [PERSON_NAME]" at bounding box center [373, 288] width 107 height 38
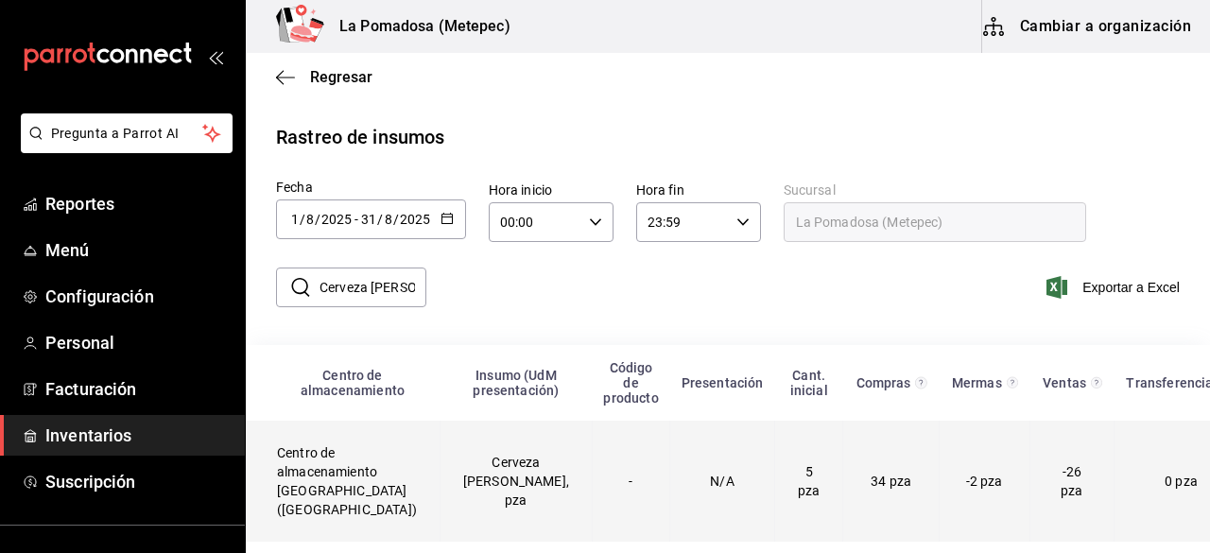
click at [465, 471] on td "Cerveza porter BP, pza" at bounding box center [516, 481] width 152 height 121
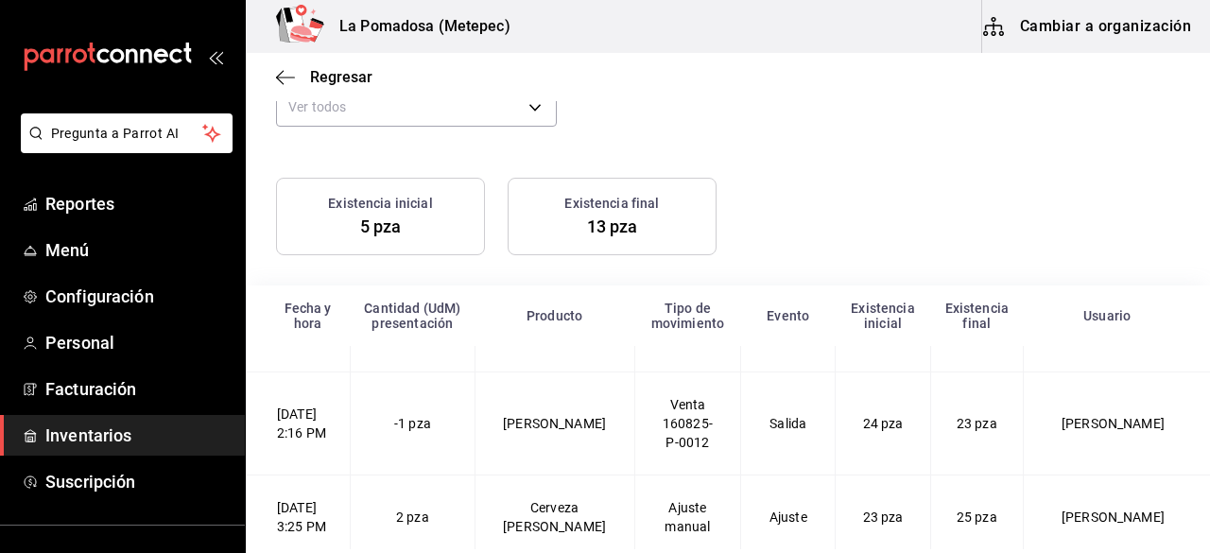
scroll to position [515, 0]
drag, startPoint x: 887, startPoint y: 468, endPoint x: 845, endPoint y: 474, distance: 42.0
click at [845, 474] on td "24 pza" at bounding box center [883, 425] width 95 height 103
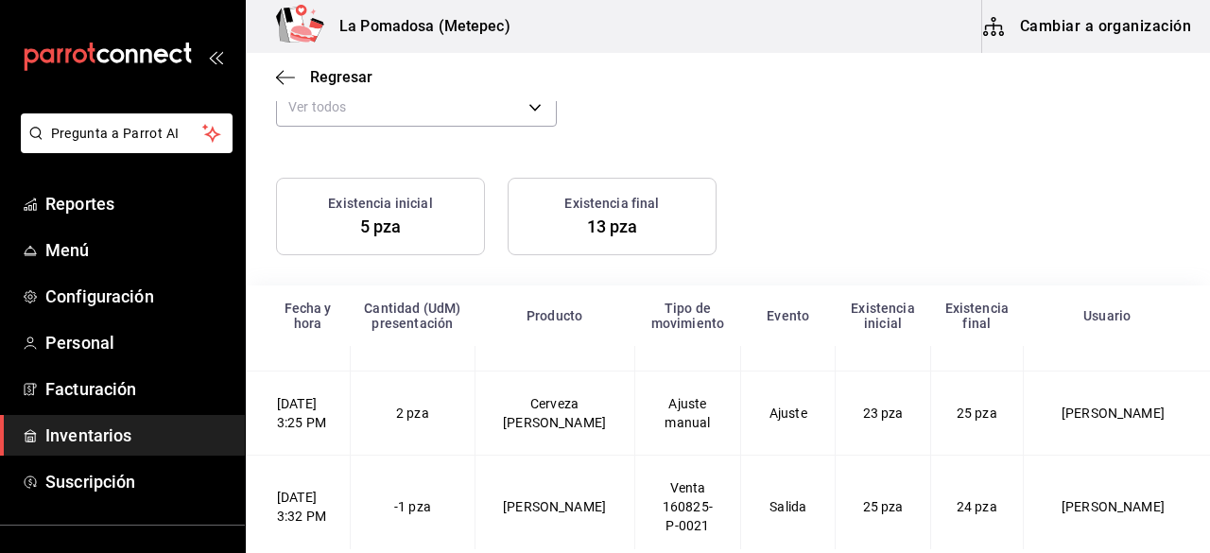
scroll to position [618, 0]
